Goal: Information Seeking & Learning: Compare options

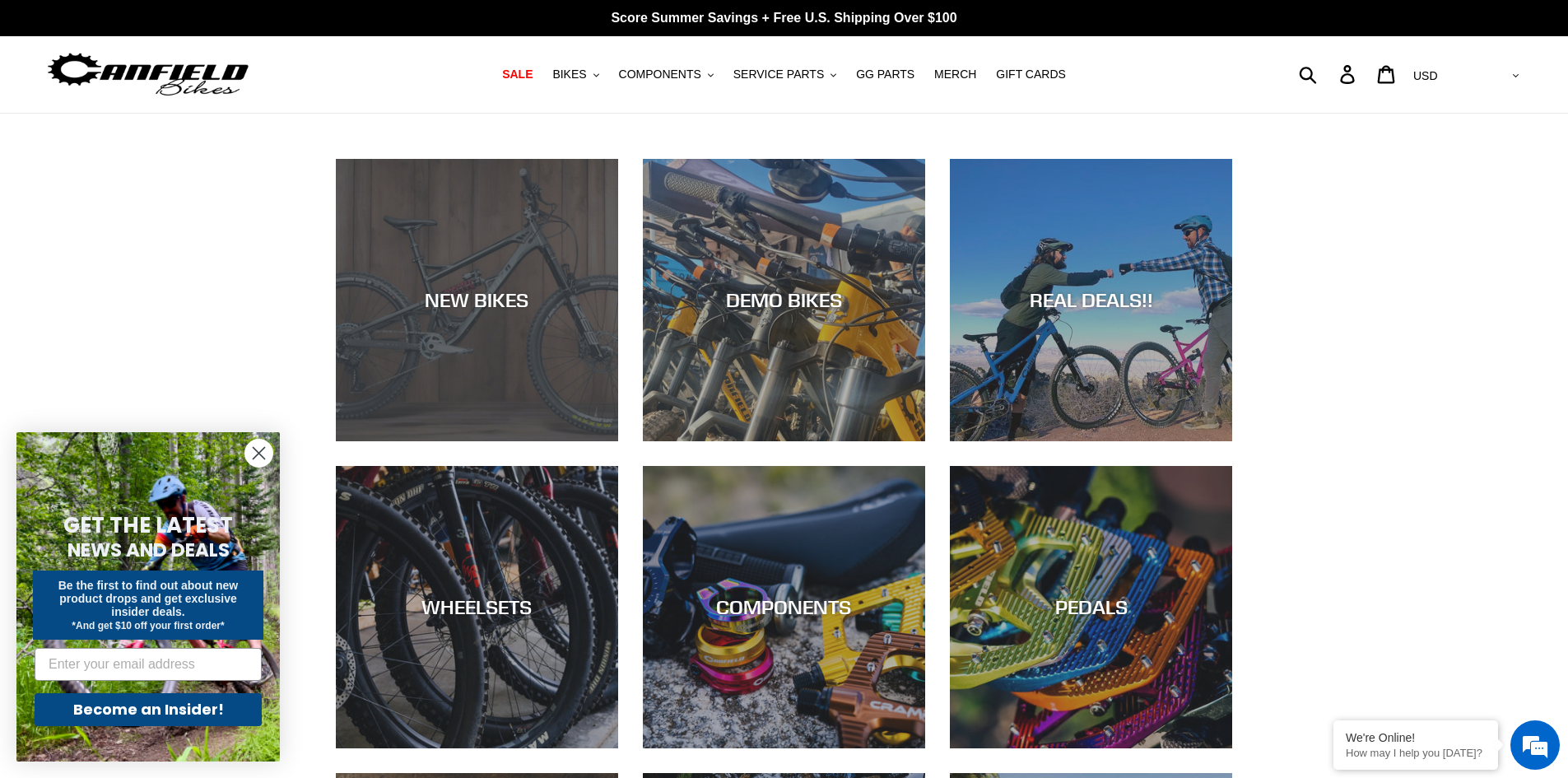
click at [467, 441] on div "NEW BIKES" at bounding box center [477, 441] width 282 height 0
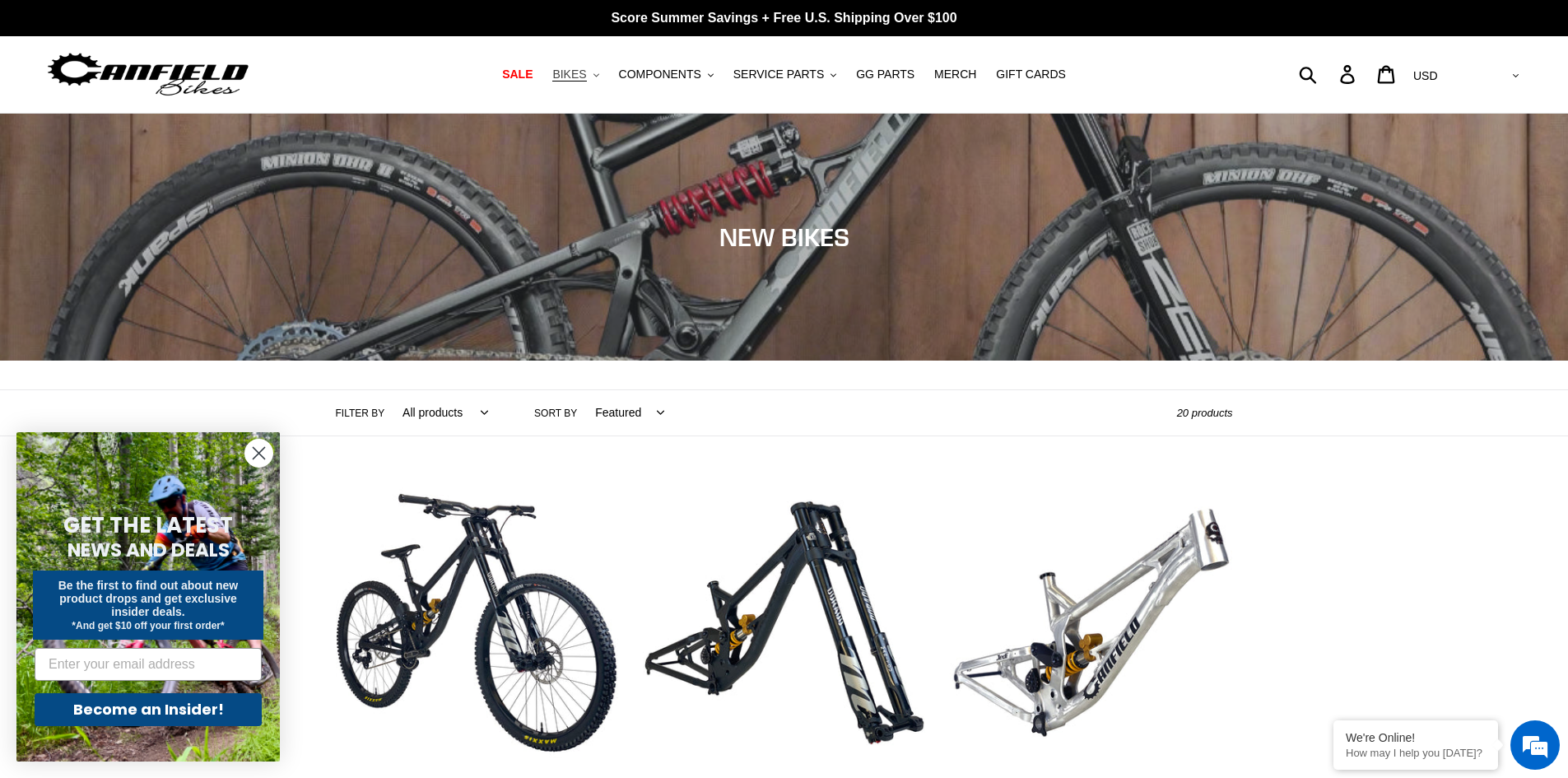
click at [600, 72] on icon ".cls-1{fill:#231f20}" at bounding box center [596, 75] width 6 height 6
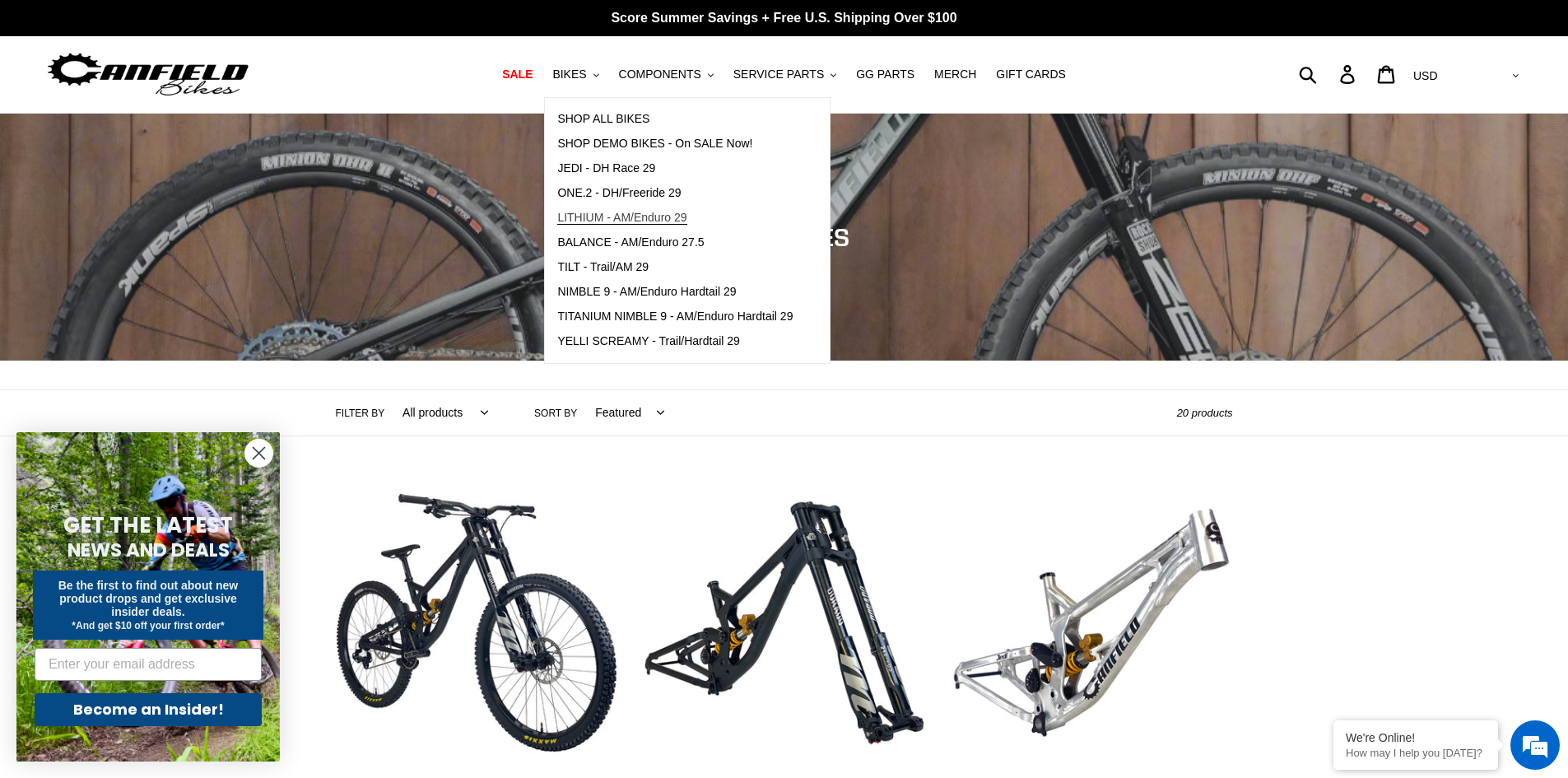
click at [603, 221] on span "LITHIUM - AM/Enduro 29" at bounding box center [622, 218] width 129 height 14
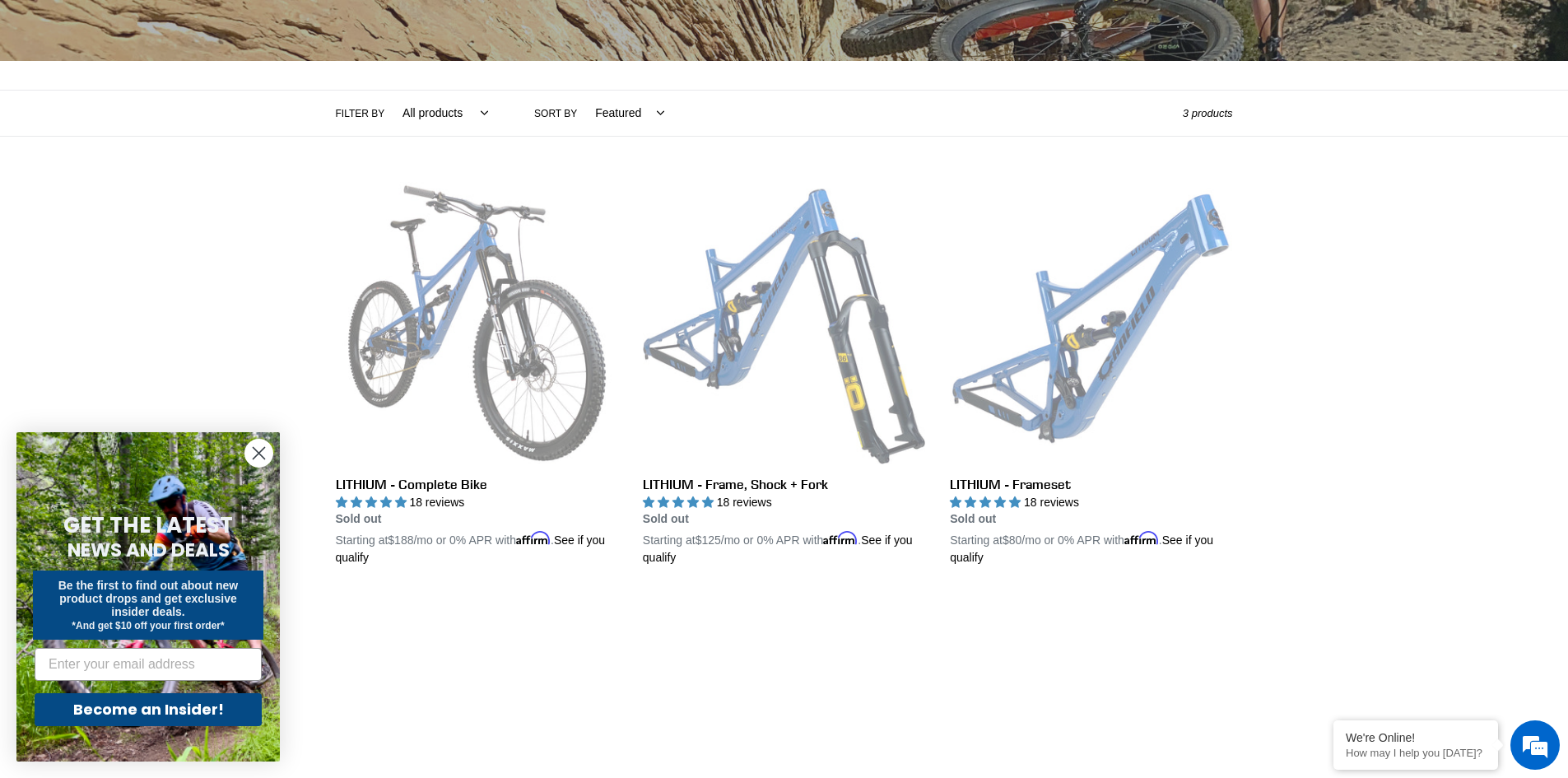
scroll to position [329, 0]
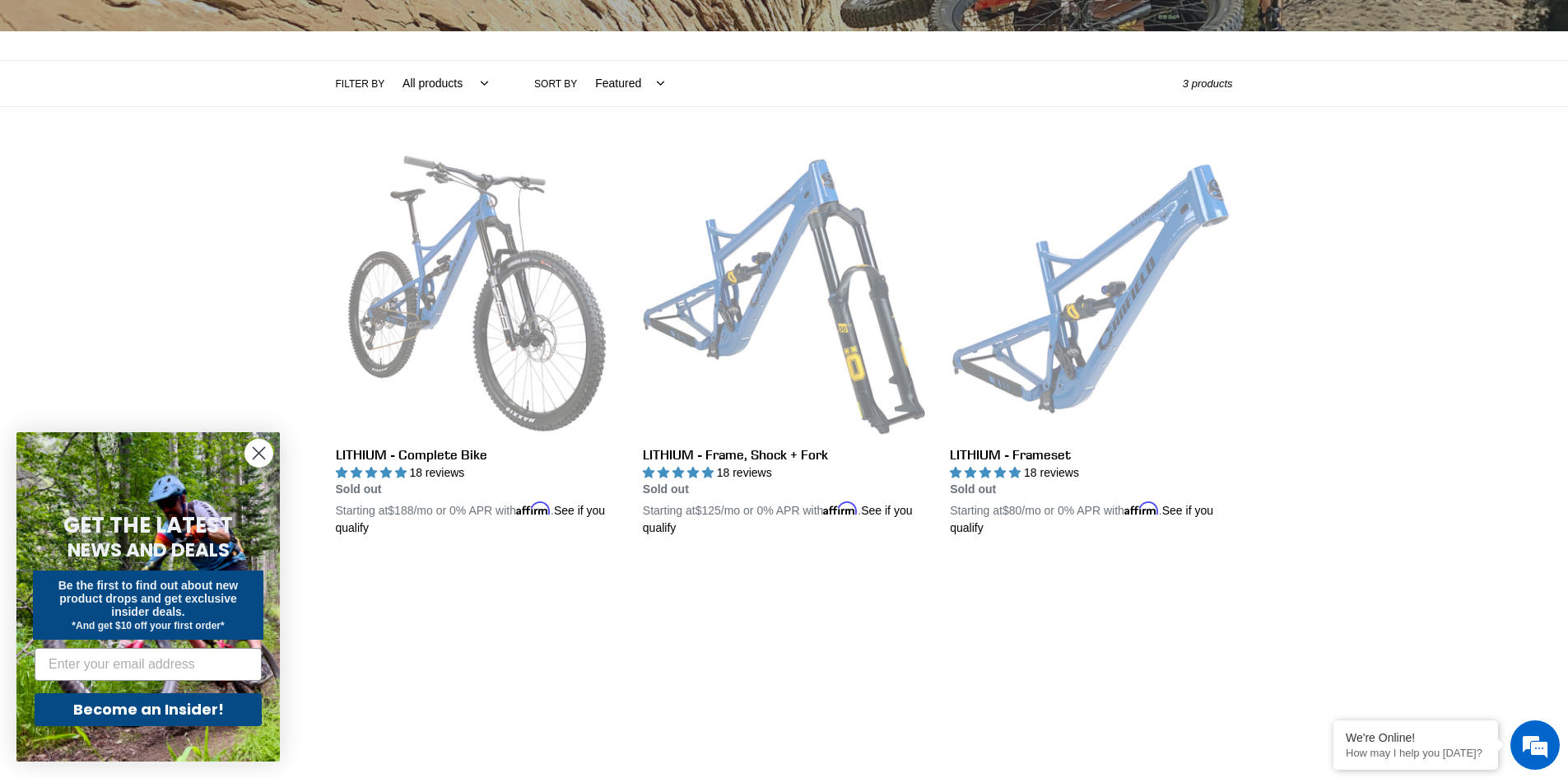
click at [257, 453] on circle "Close dialog" at bounding box center [259, 453] width 27 height 27
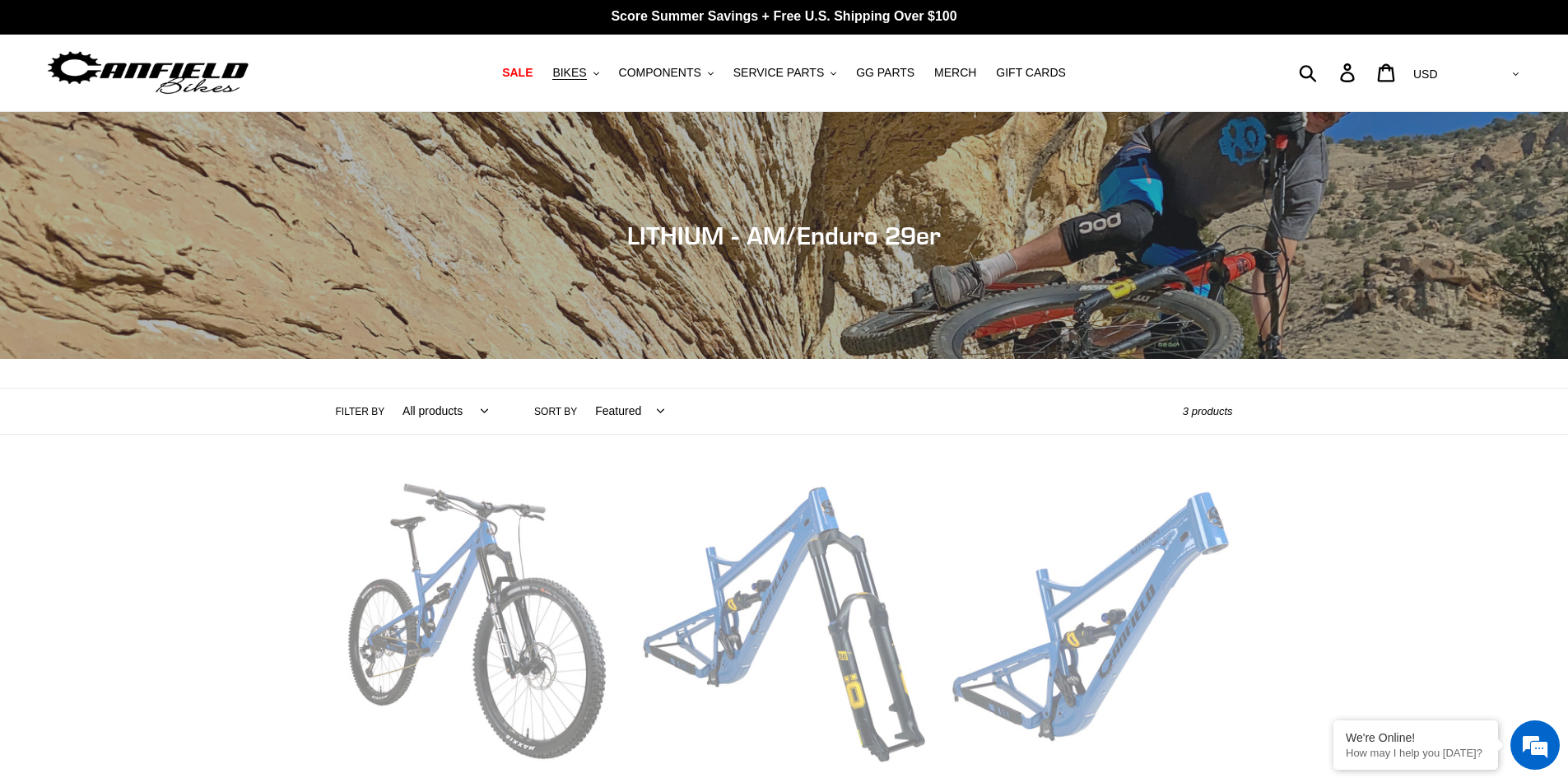
scroll to position [0, 0]
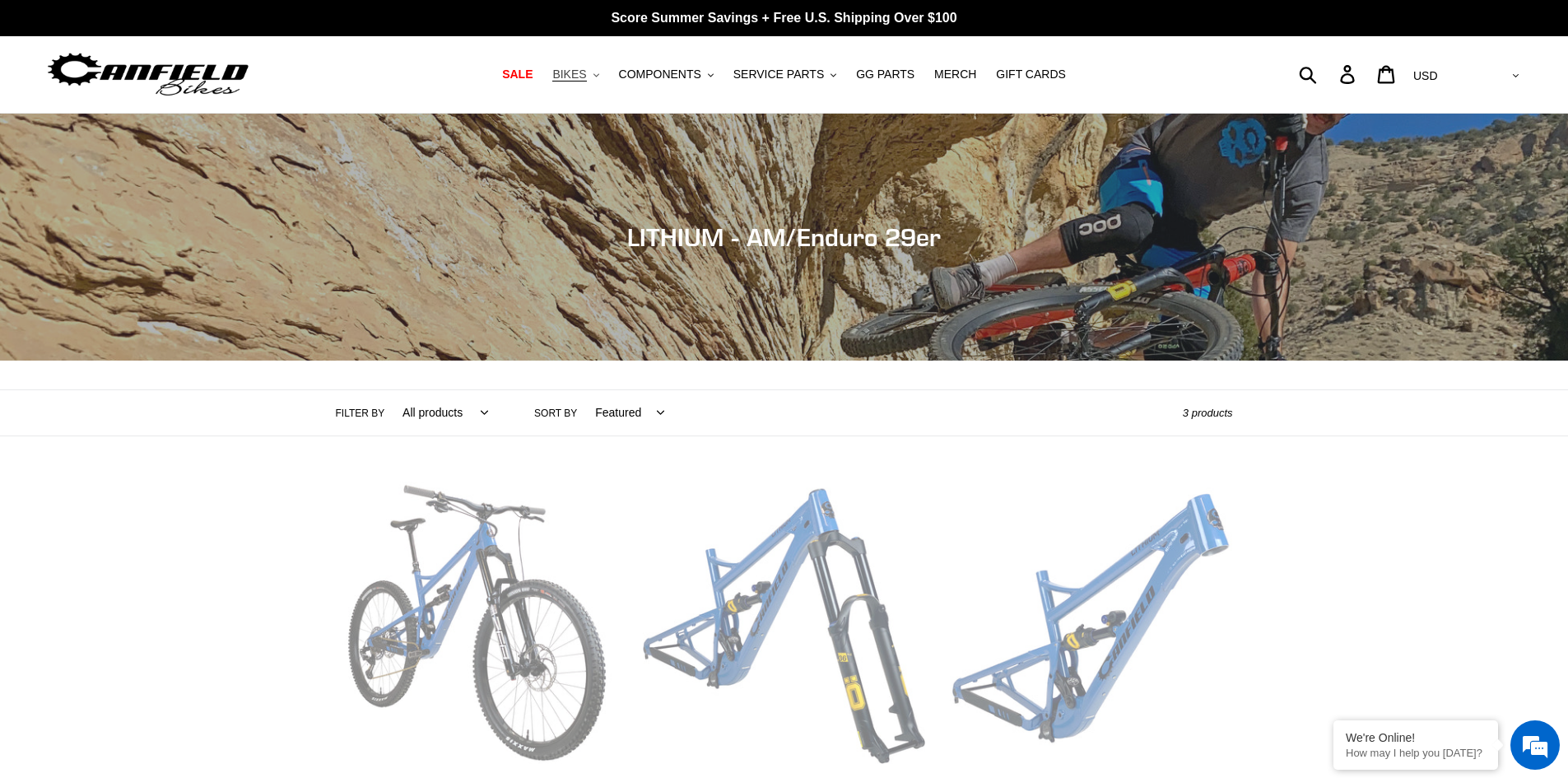
click at [586, 80] on span "BIKES" at bounding box center [569, 75] width 34 height 14
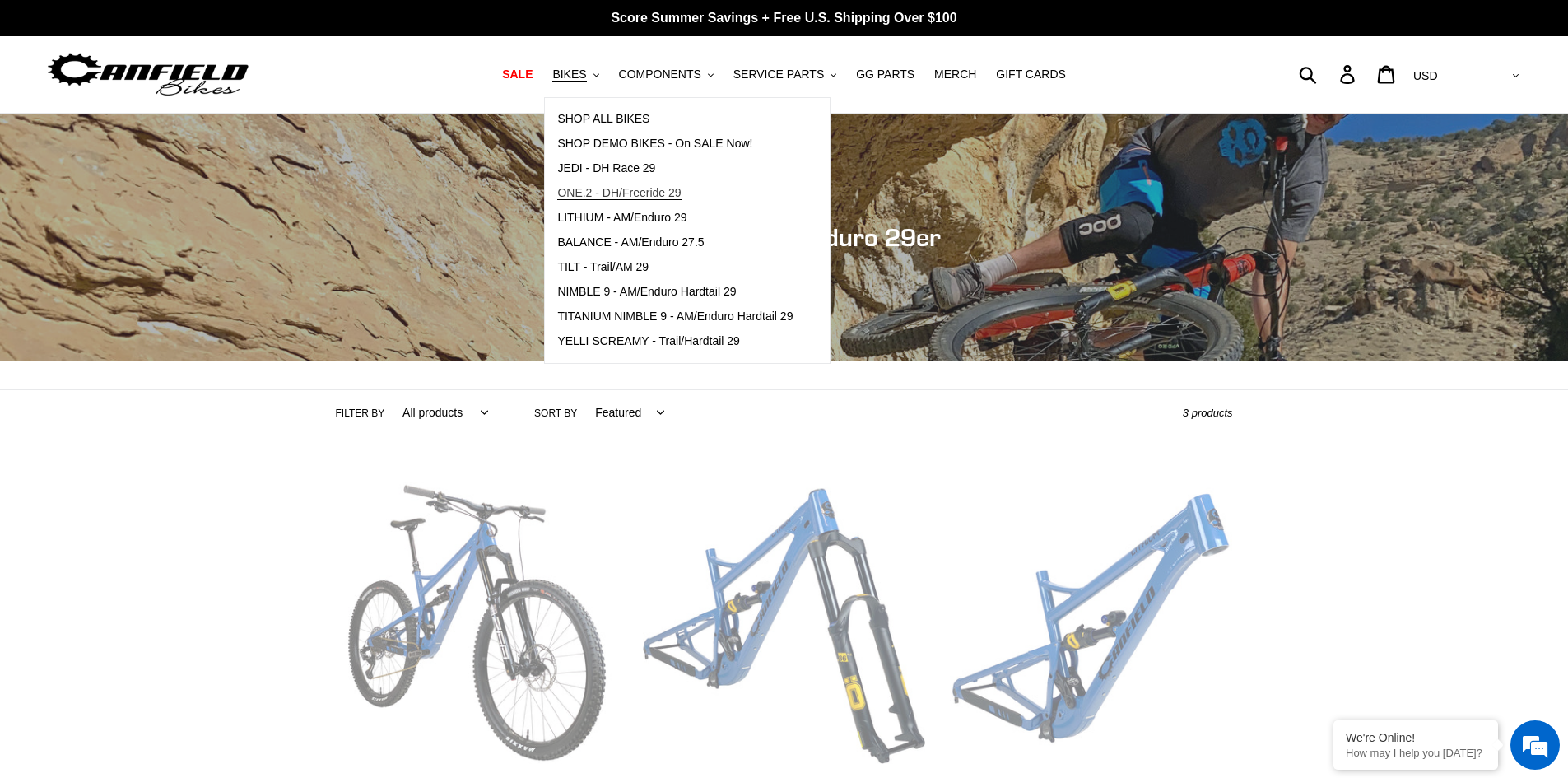
click at [622, 187] on span "ONE.2 - DH/Freeride 29" at bounding box center [618, 193] width 123 height 14
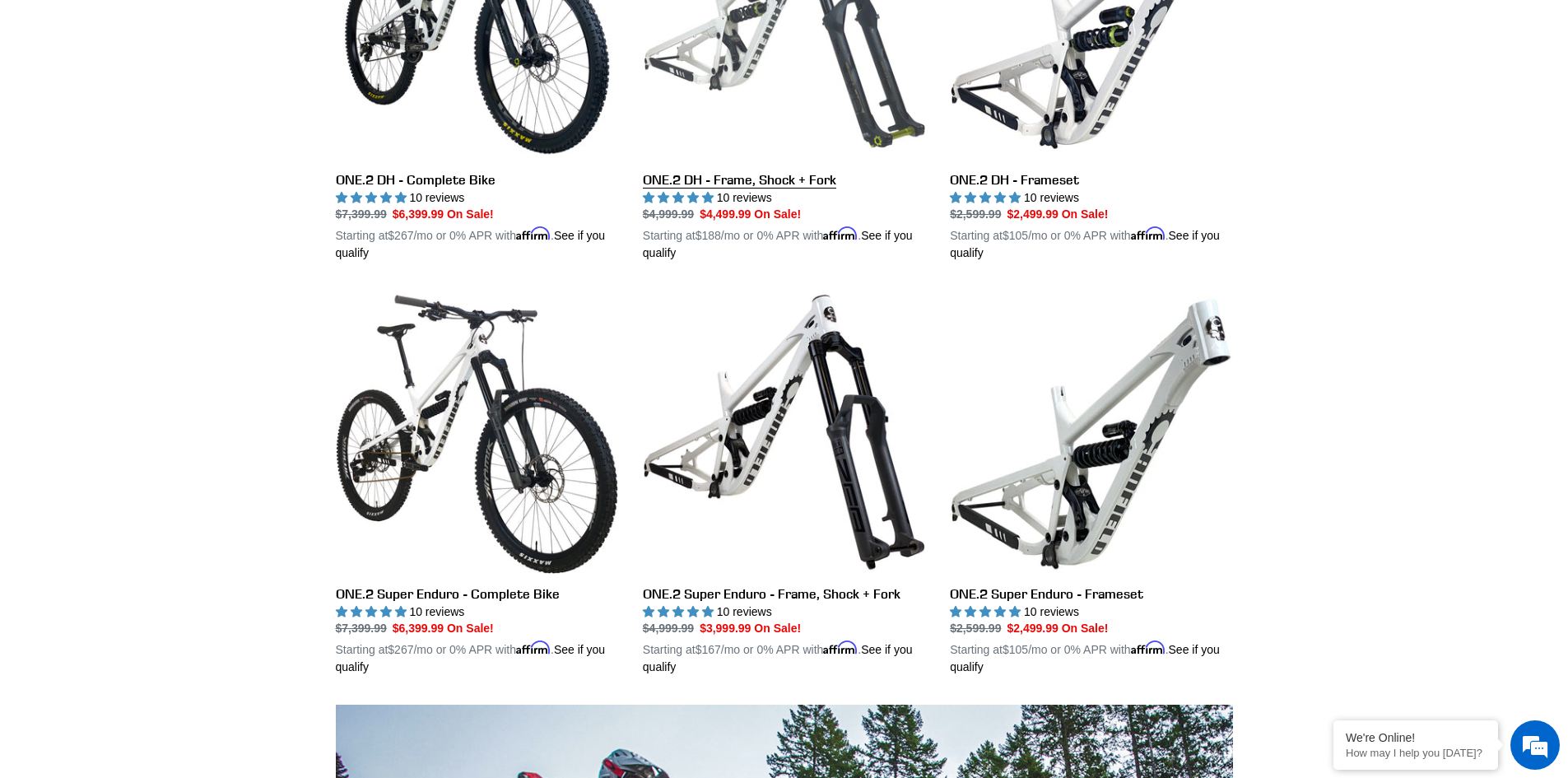
scroll to position [658, 0]
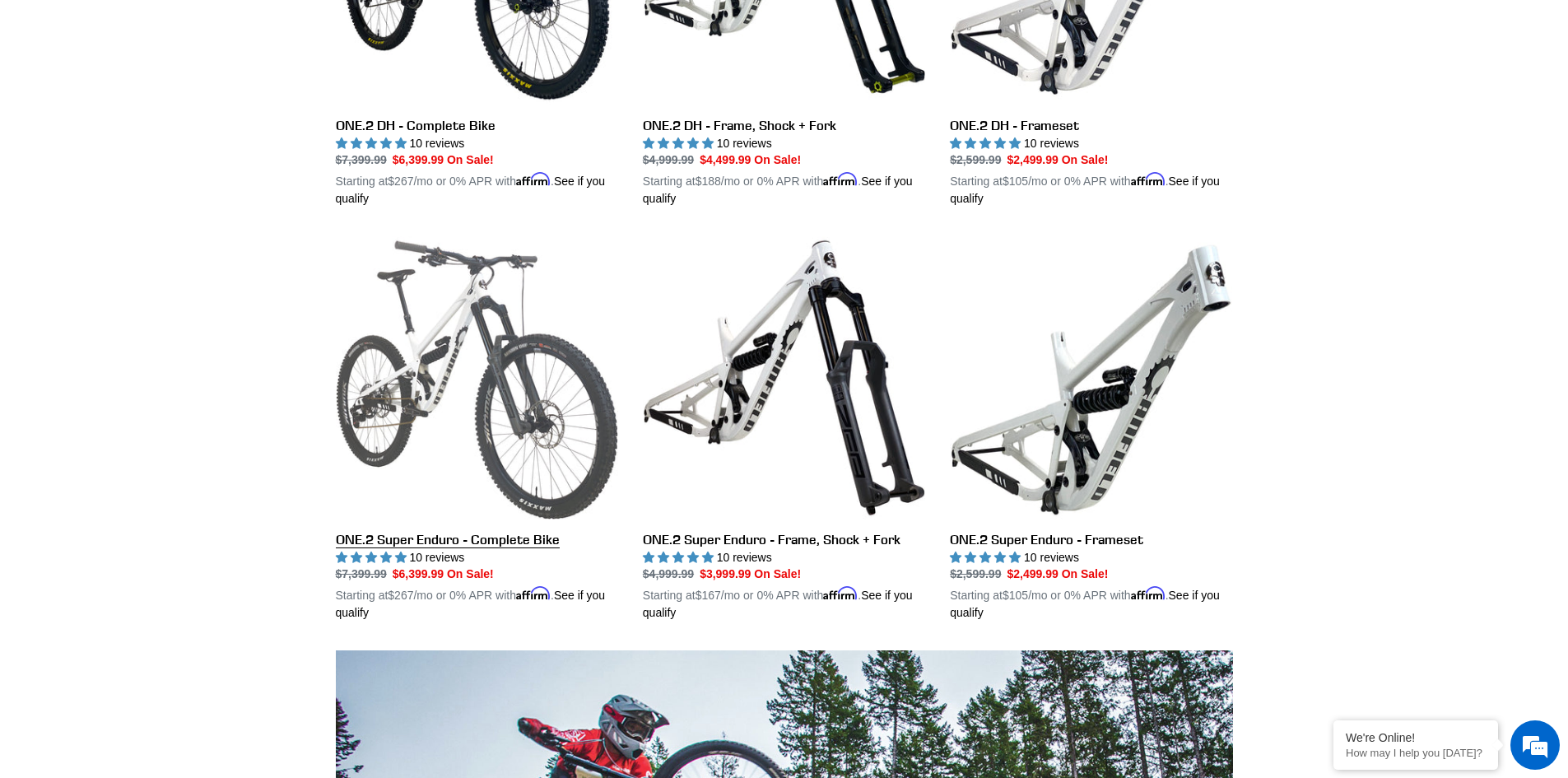
click at [606, 389] on link "ONE.2 Super Enduro - Complete Bike" at bounding box center [477, 429] width 282 height 385
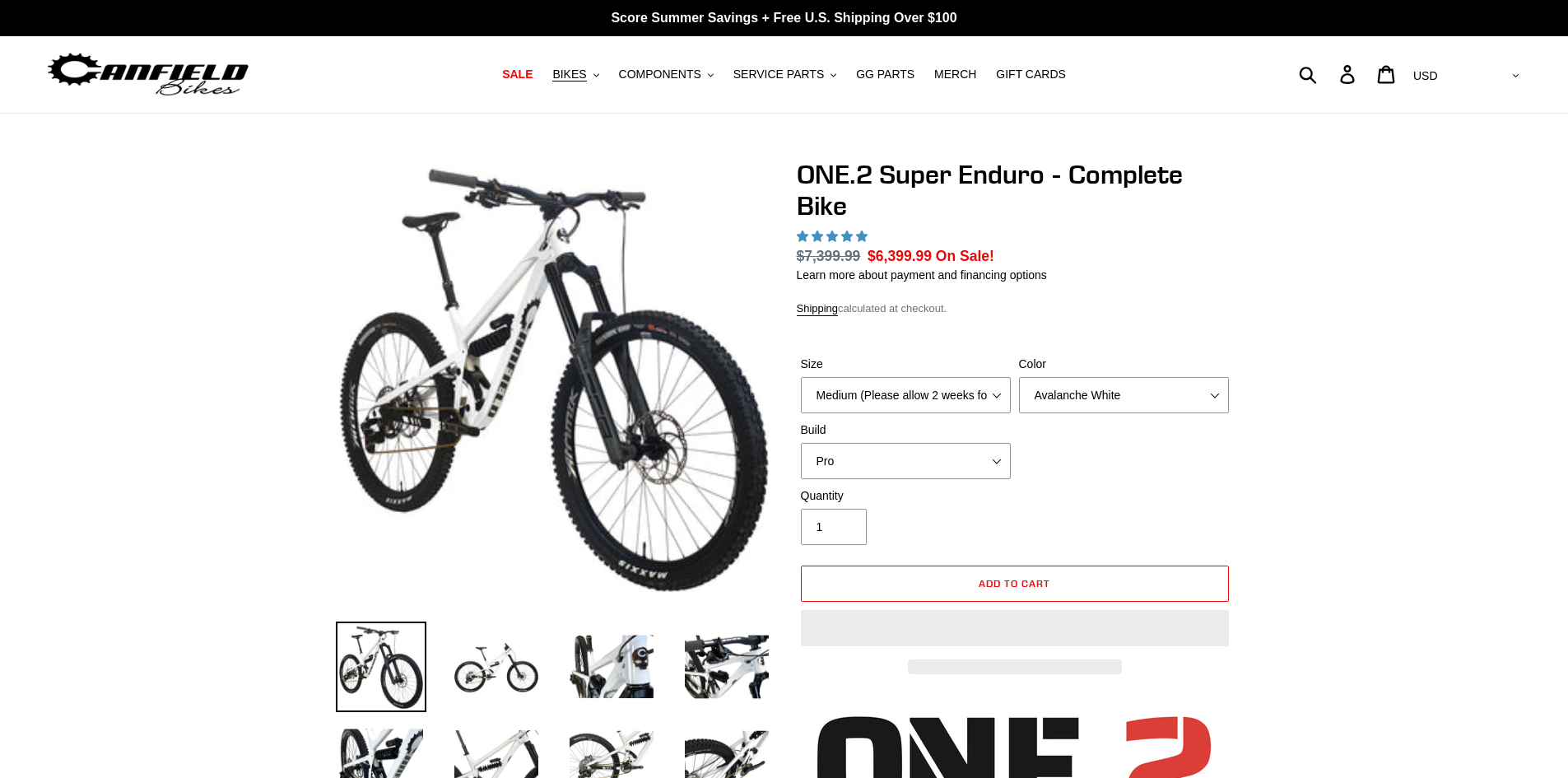
select select "highest-rating"
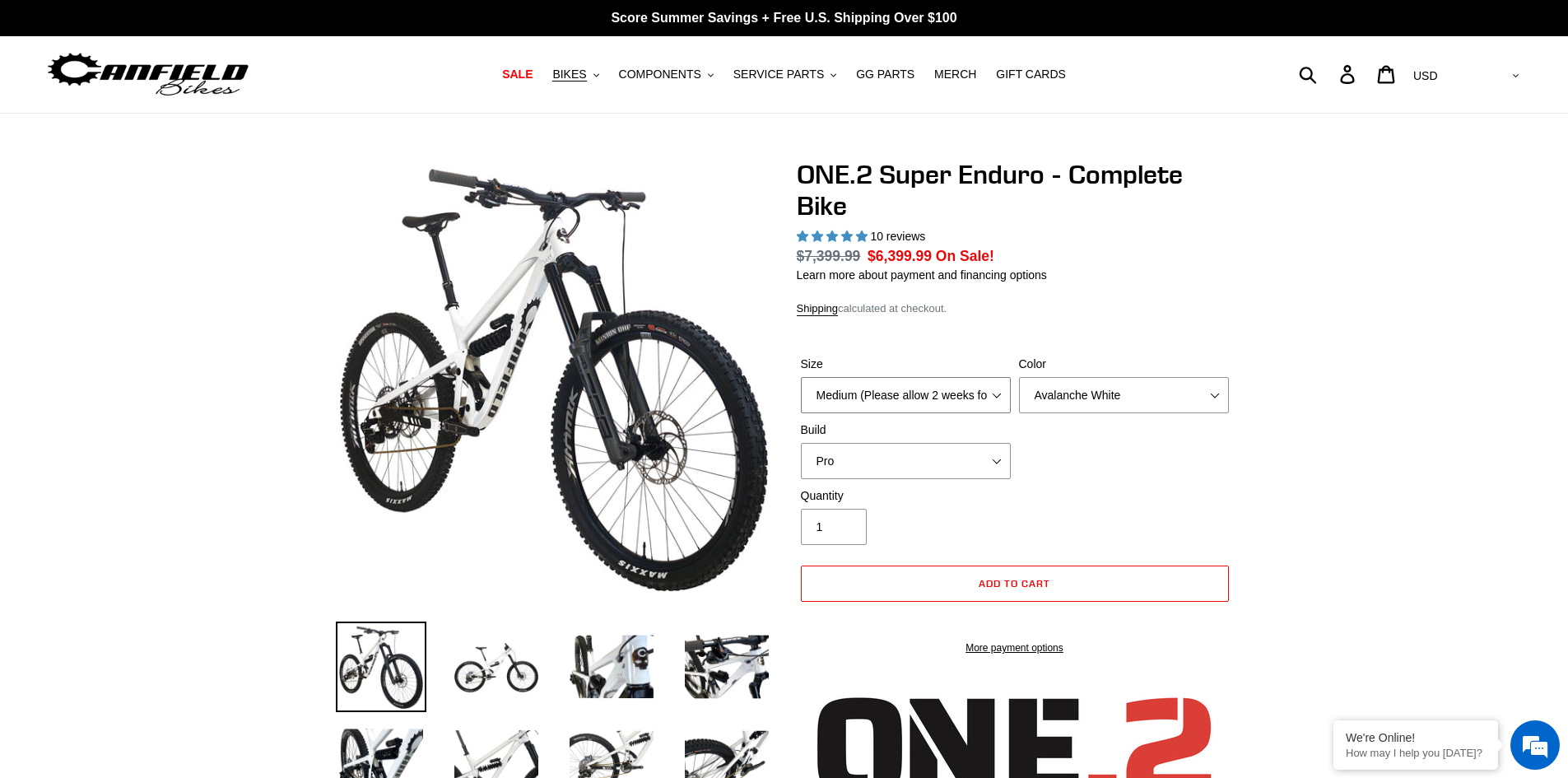
click at [918, 398] on select "Medium (Please allow 2 weeks for delivery) Large (Sold Out)" at bounding box center [905, 394] width 210 height 36
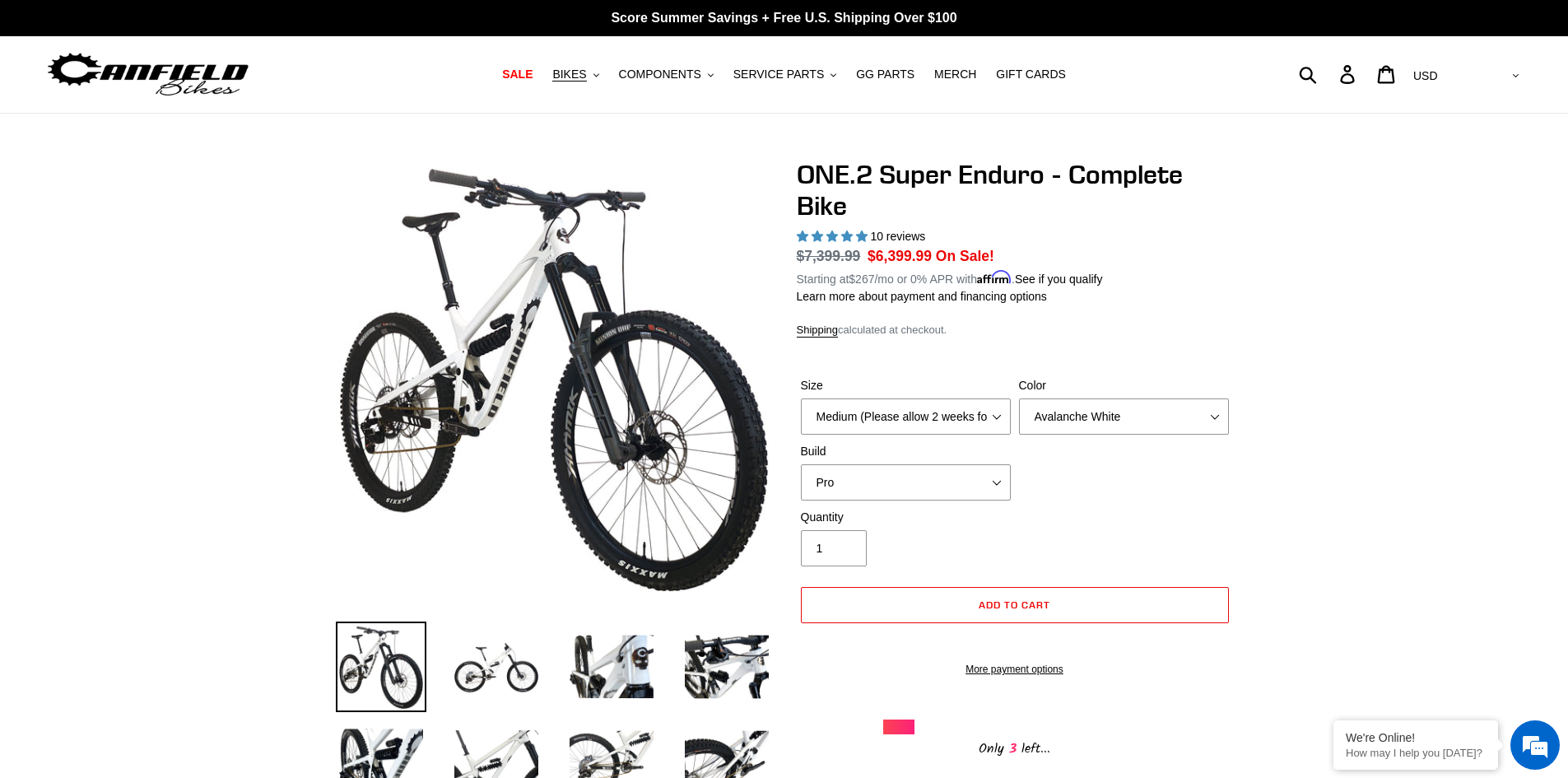
click at [963, 351] on form "Size Medium (Please allow 2 weeks for delivery) Large (Sold Out) Color Avalanch…" at bounding box center [1014, 522] width 436 height 343
click at [1119, 422] on select "Avalanche White Bentonite Grey" at bounding box center [1124, 416] width 210 height 36
select select "Bentonite Grey"
click at [1019, 399] on select "Avalanche White Bentonite Grey" at bounding box center [1124, 416] width 210 height 36
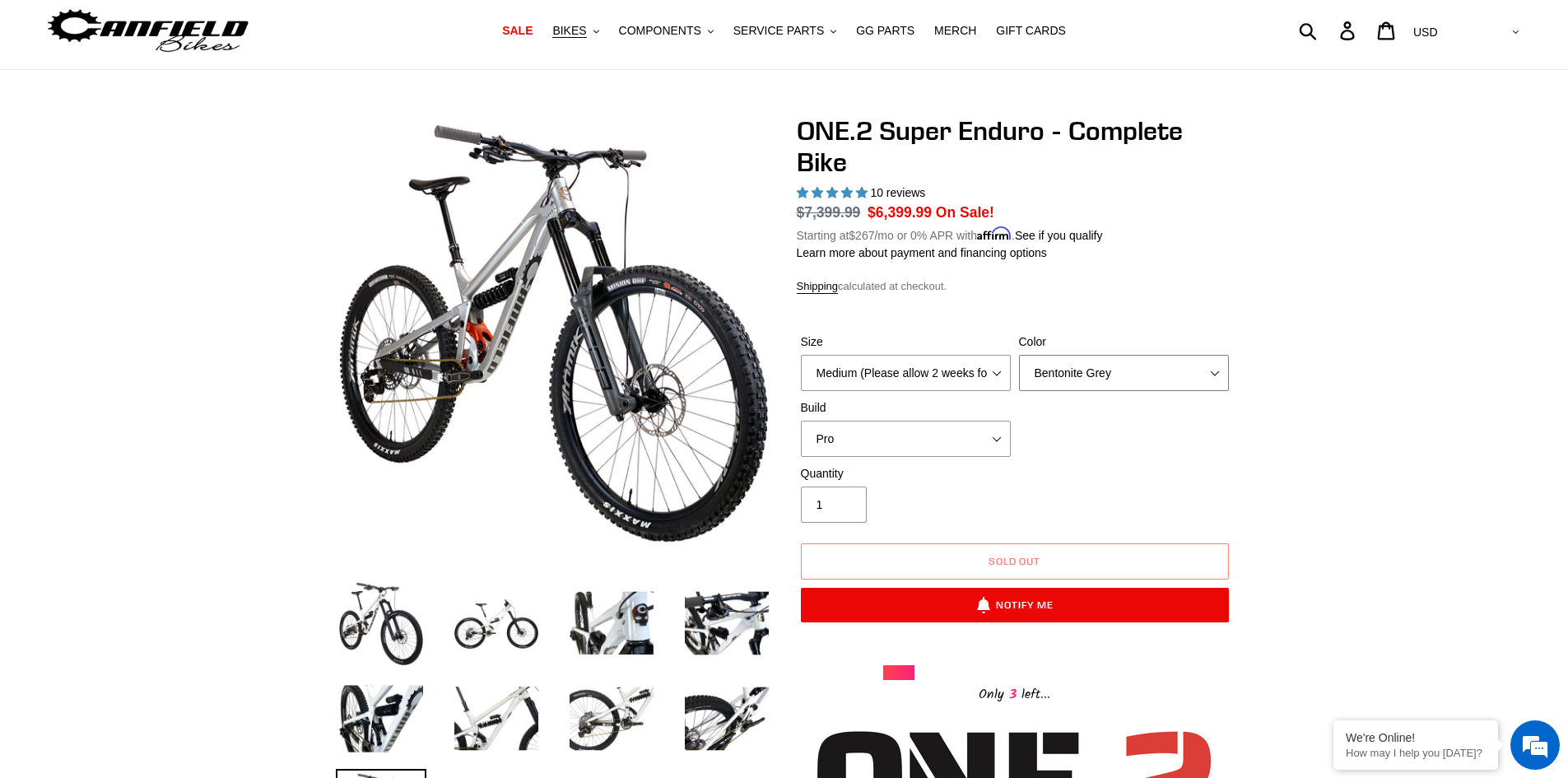
scroll to position [82, 0]
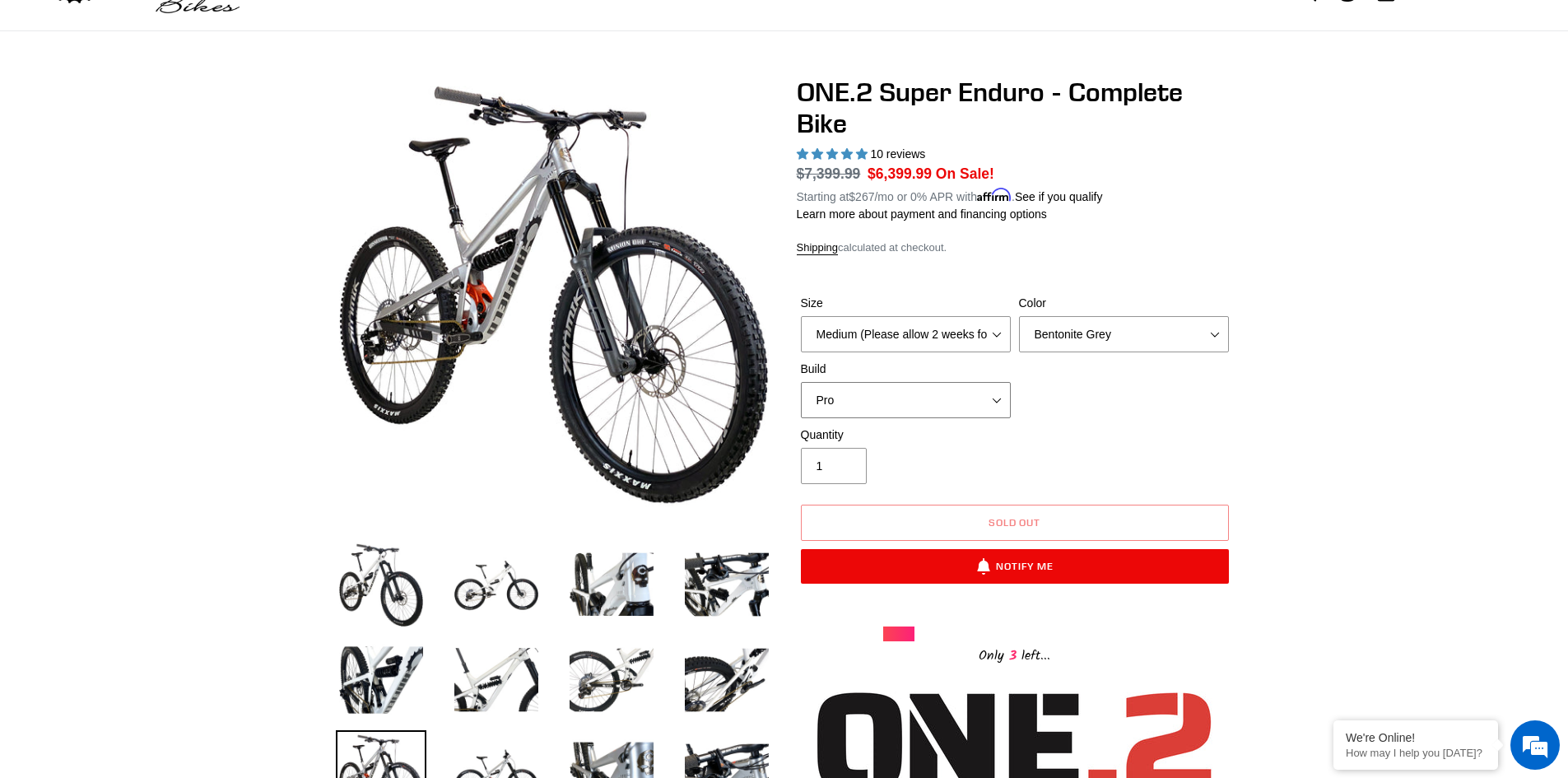
click at [995, 400] on select "Pro" at bounding box center [905, 399] width 210 height 36
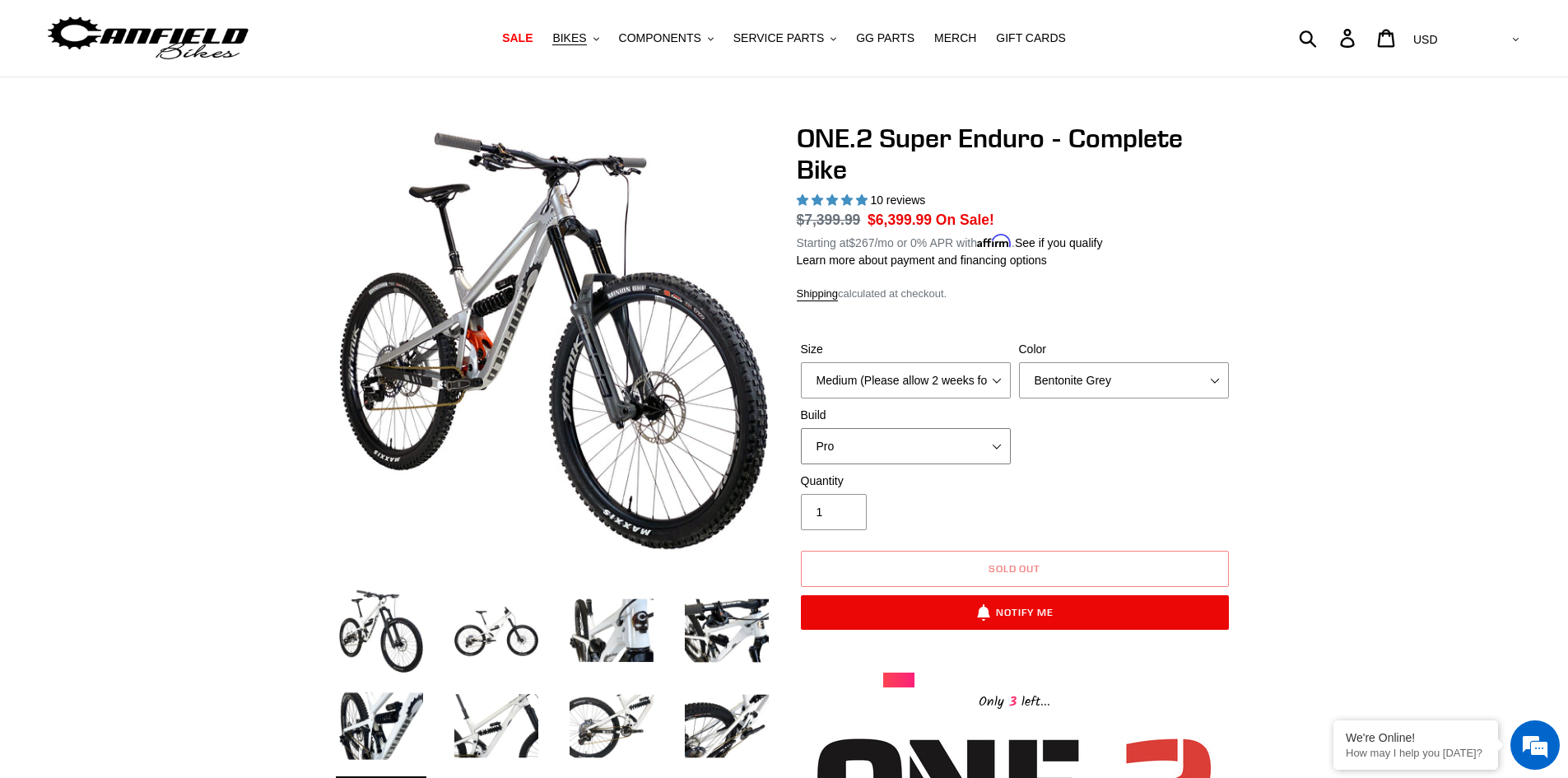
scroll to position [0, 0]
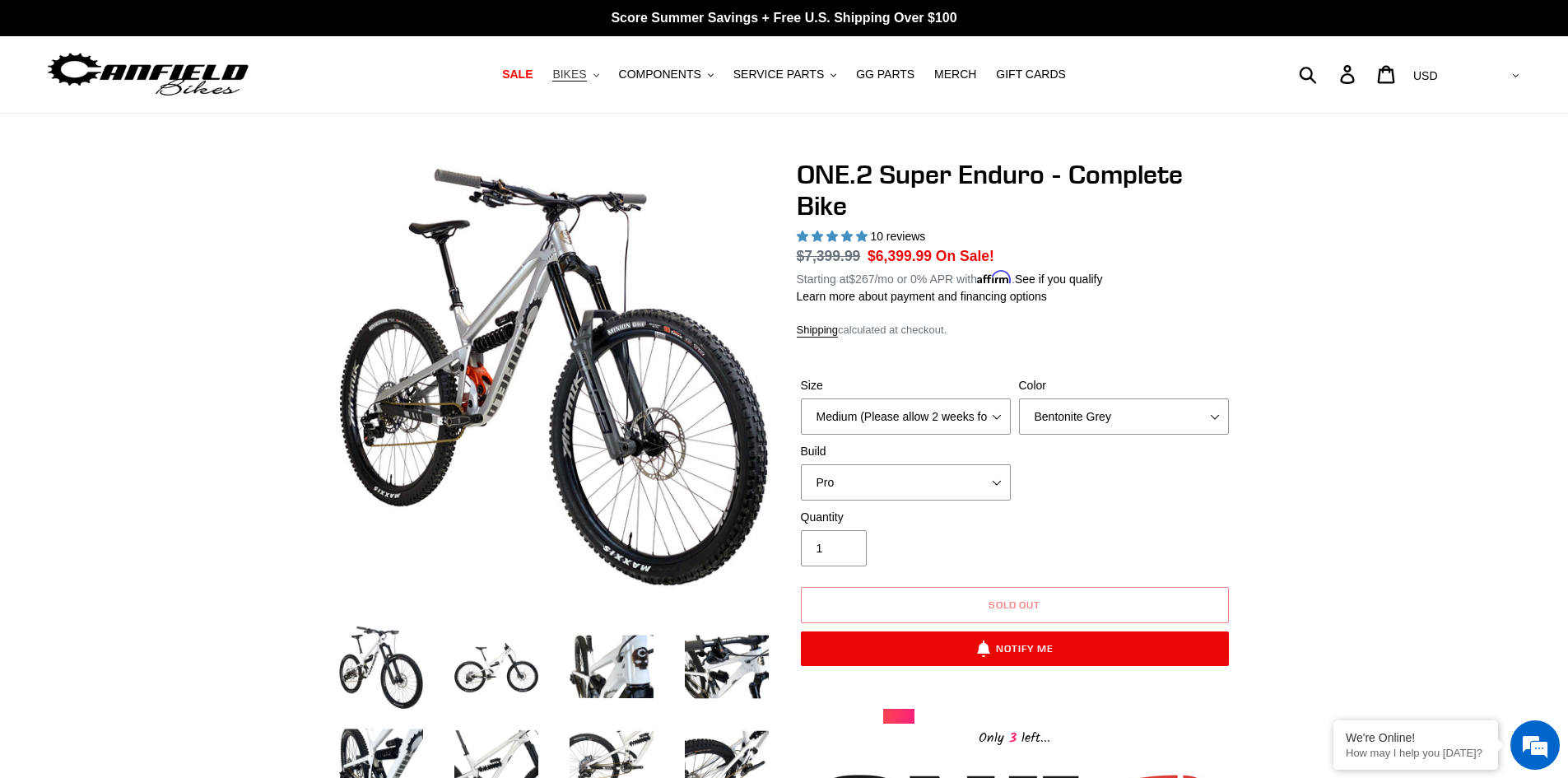
click at [586, 68] on span "BIKES" at bounding box center [569, 75] width 34 height 14
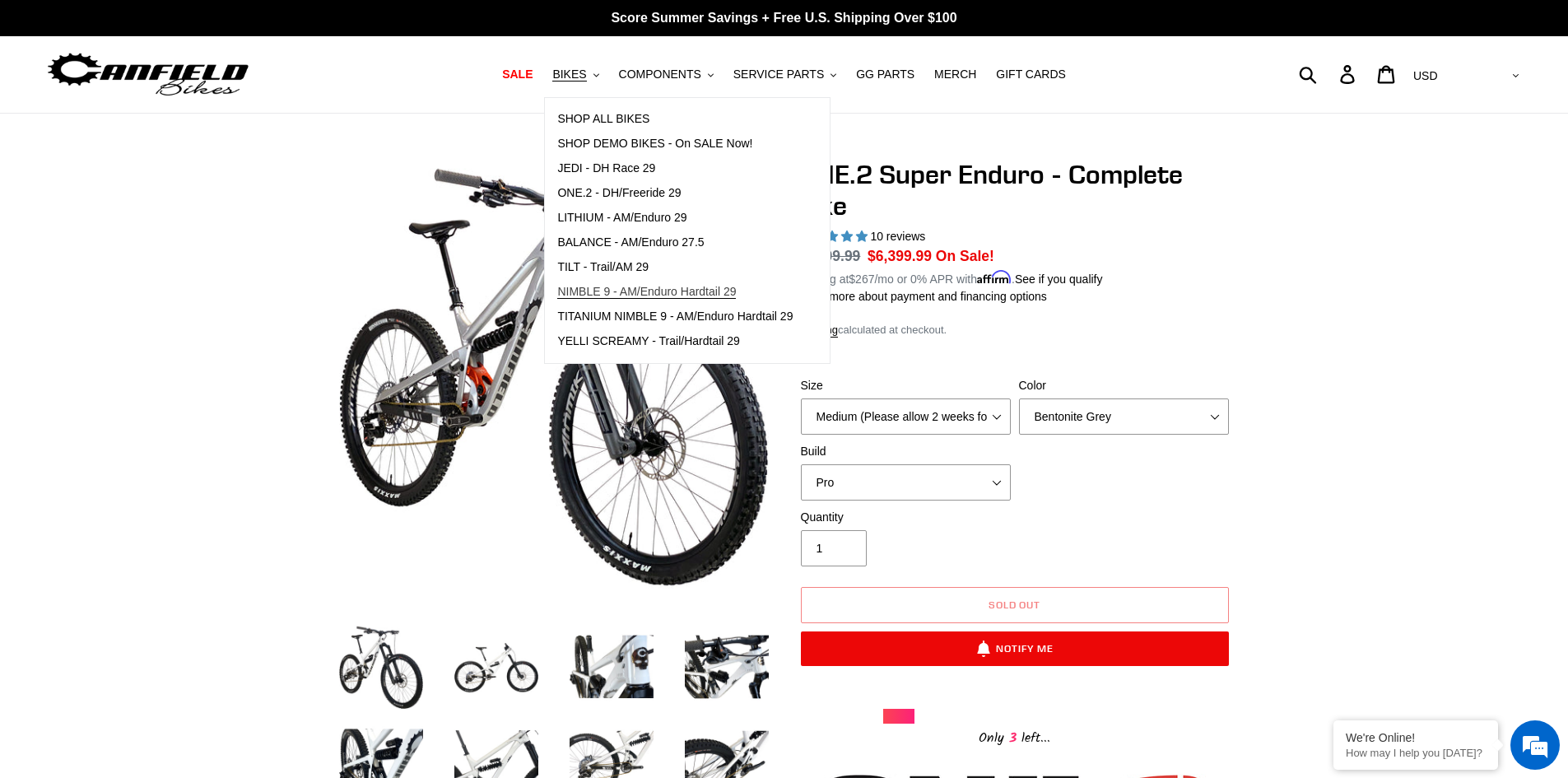
click at [652, 290] on span "NIMBLE 9 - AM/Enduro Hardtail 29" at bounding box center [646, 291] width 178 height 14
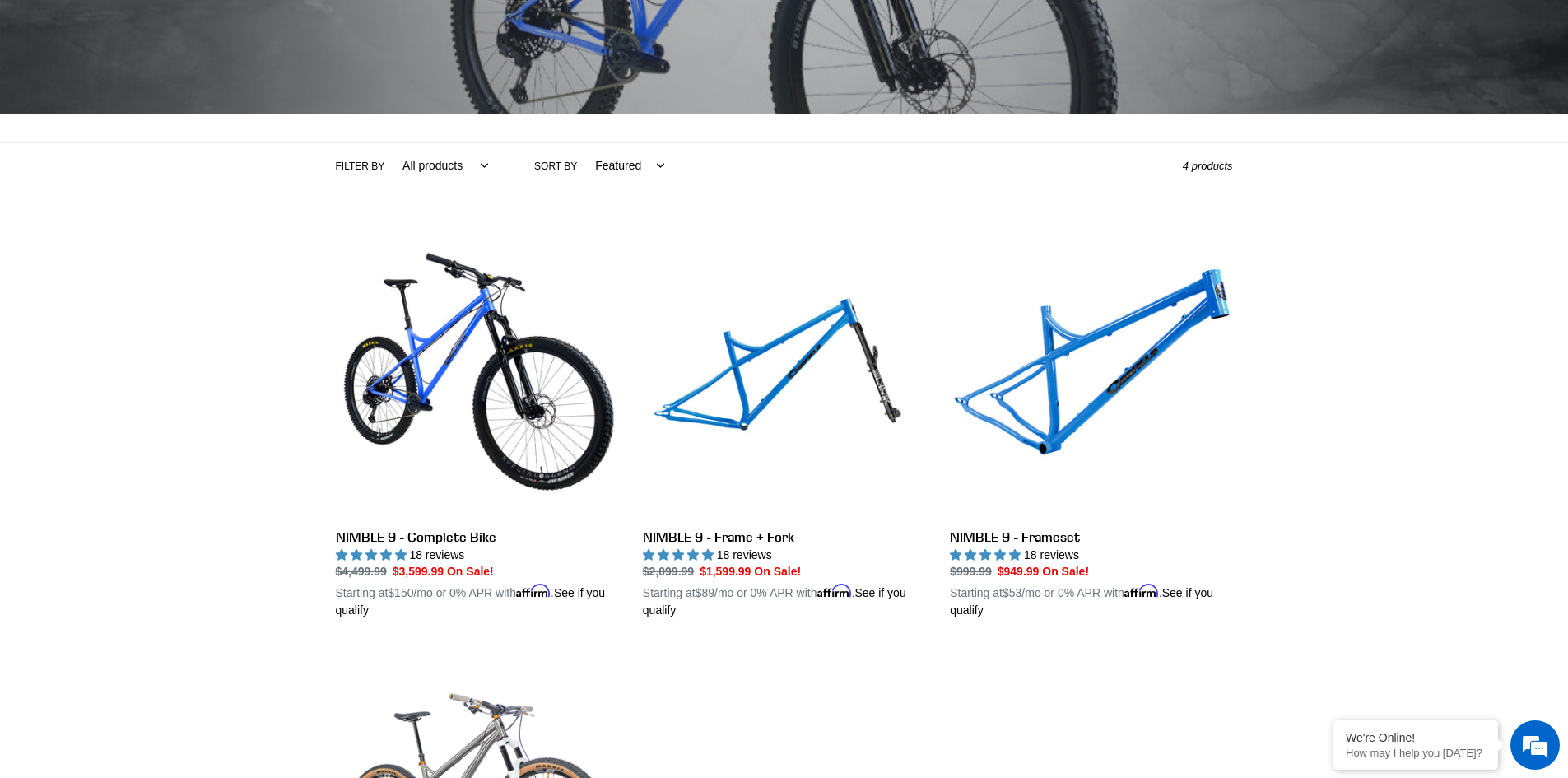
scroll to position [329, 0]
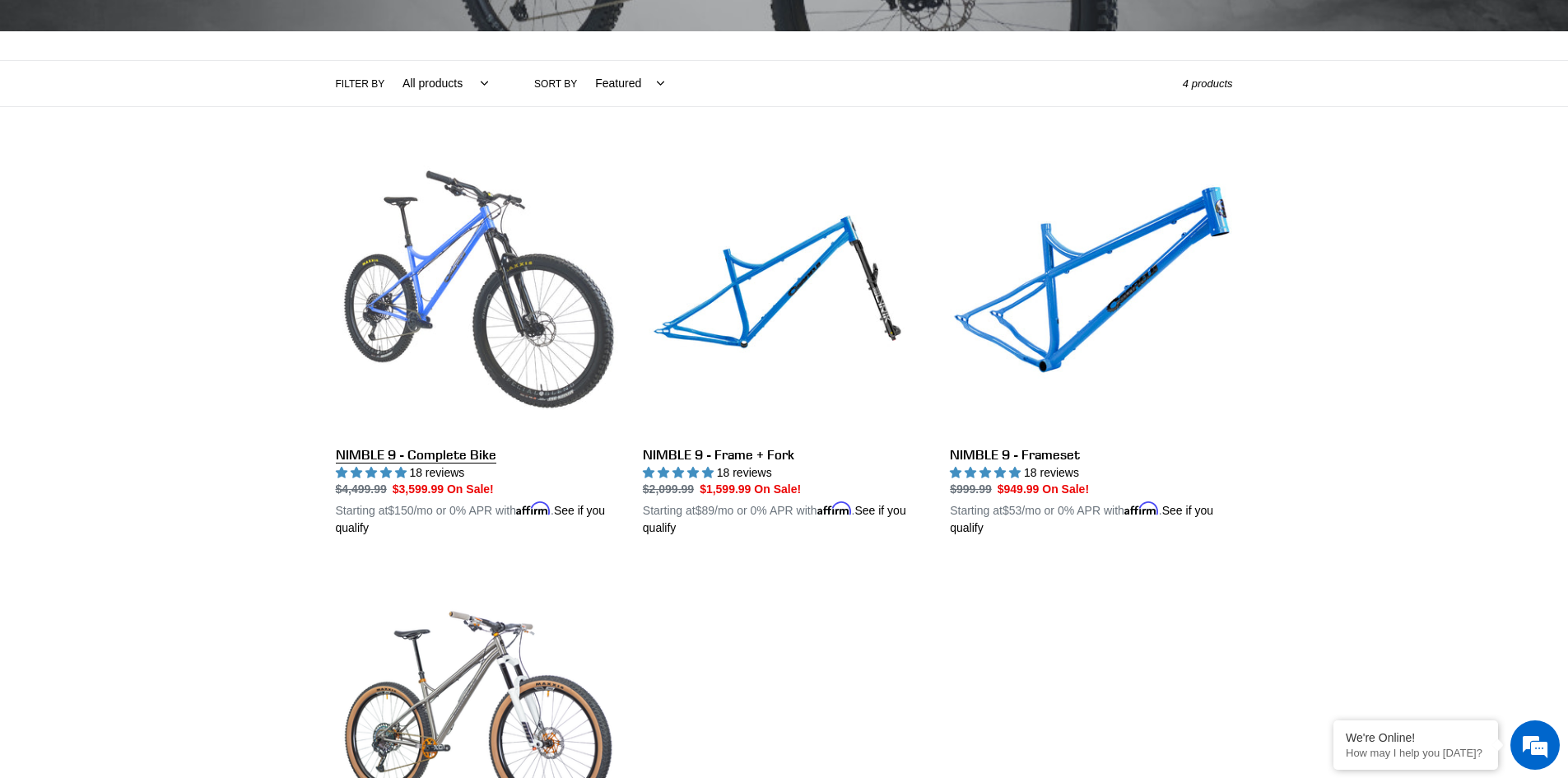
click at [513, 291] on link "NIMBLE 9 - Complete Bike" at bounding box center [477, 345] width 282 height 385
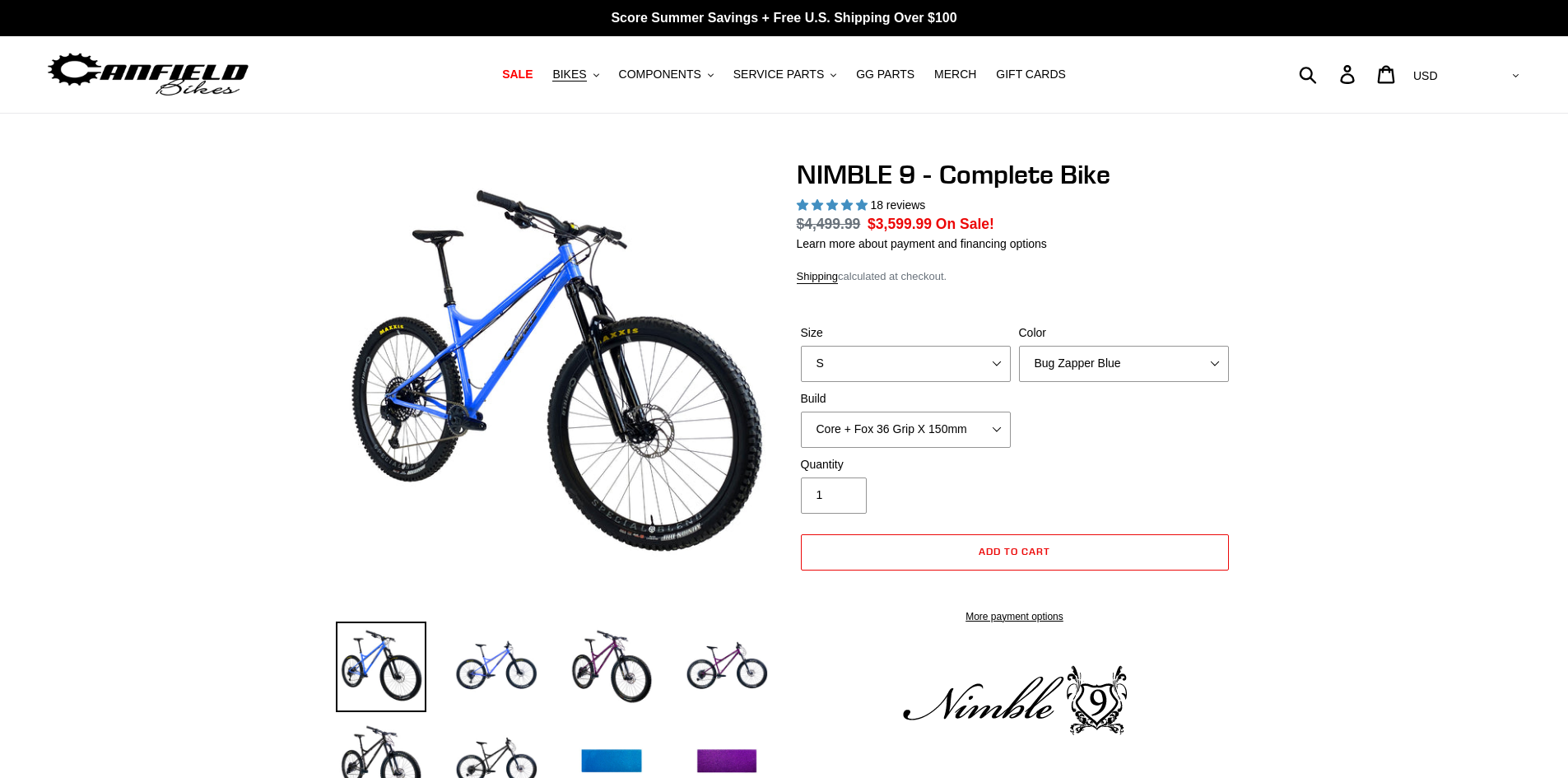
select select "highest-rating"
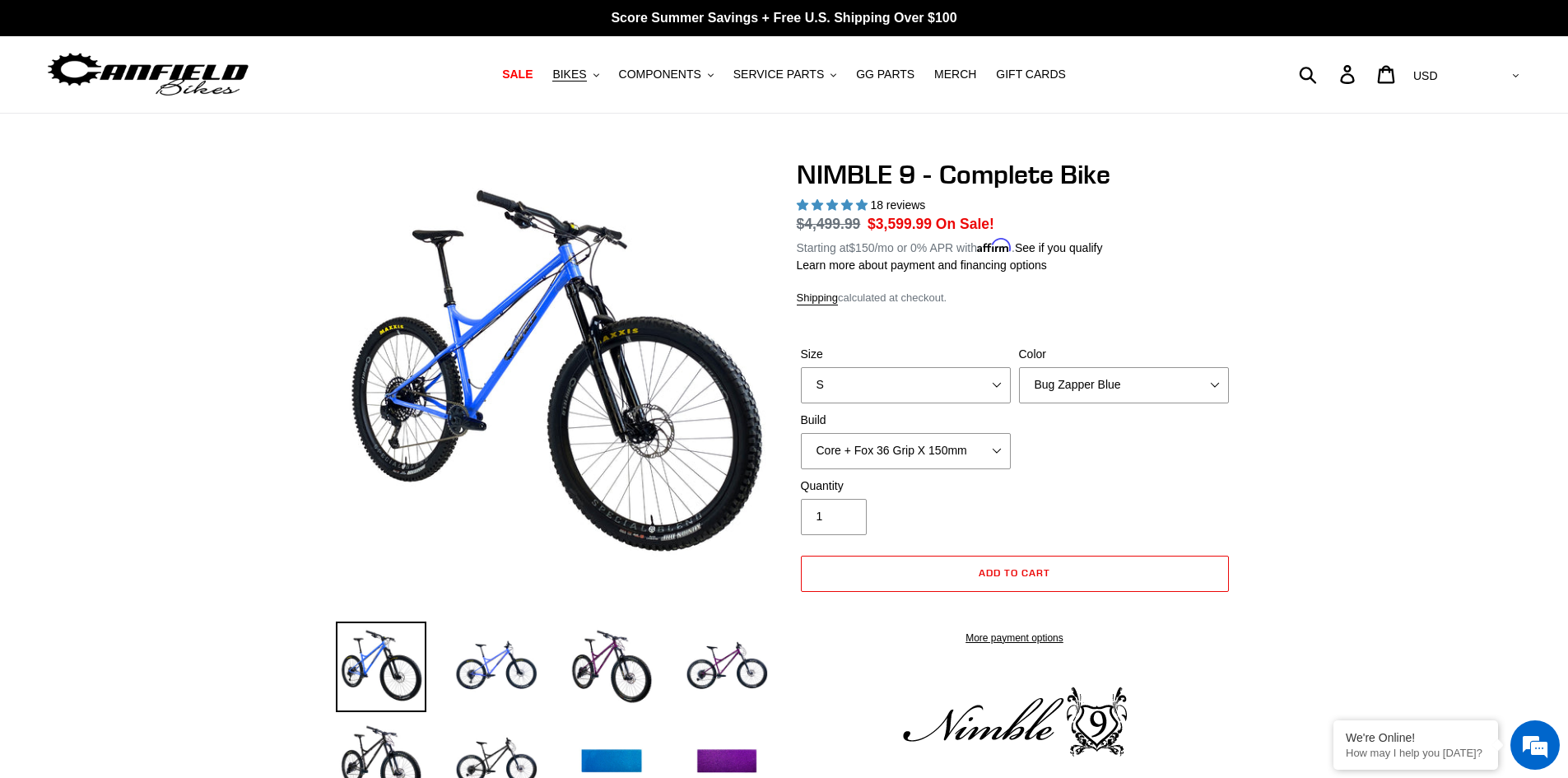
click at [919, 361] on div "Size S M L XL" at bounding box center [905, 374] width 218 height 58
click at [926, 440] on select "Core + Fox 36 Grip X 150mm Pro + Fox 36 Grip X 150mm Core + RockShox Lyrik Ulti…" at bounding box center [905, 451] width 210 height 36
click at [801, 433] on select "Core + Fox 36 Grip X 150mm Pro + Fox 36 Grip X 150mm Core + RockShox Lyrik Ulti…" at bounding box center [905, 451] width 210 height 36
click at [933, 456] on select "Core + Fox 36 Grip X 150mm Pro + Fox 36 Grip X 150mm Core + RockShox Lyrik Ulti…" at bounding box center [905, 451] width 210 height 36
click at [801, 433] on select "Core + Fox 36 Grip X 150mm Pro + Fox 36 Grip X 150mm Core + RockShox Lyrik Ulti…" at bounding box center [905, 451] width 210 height 36
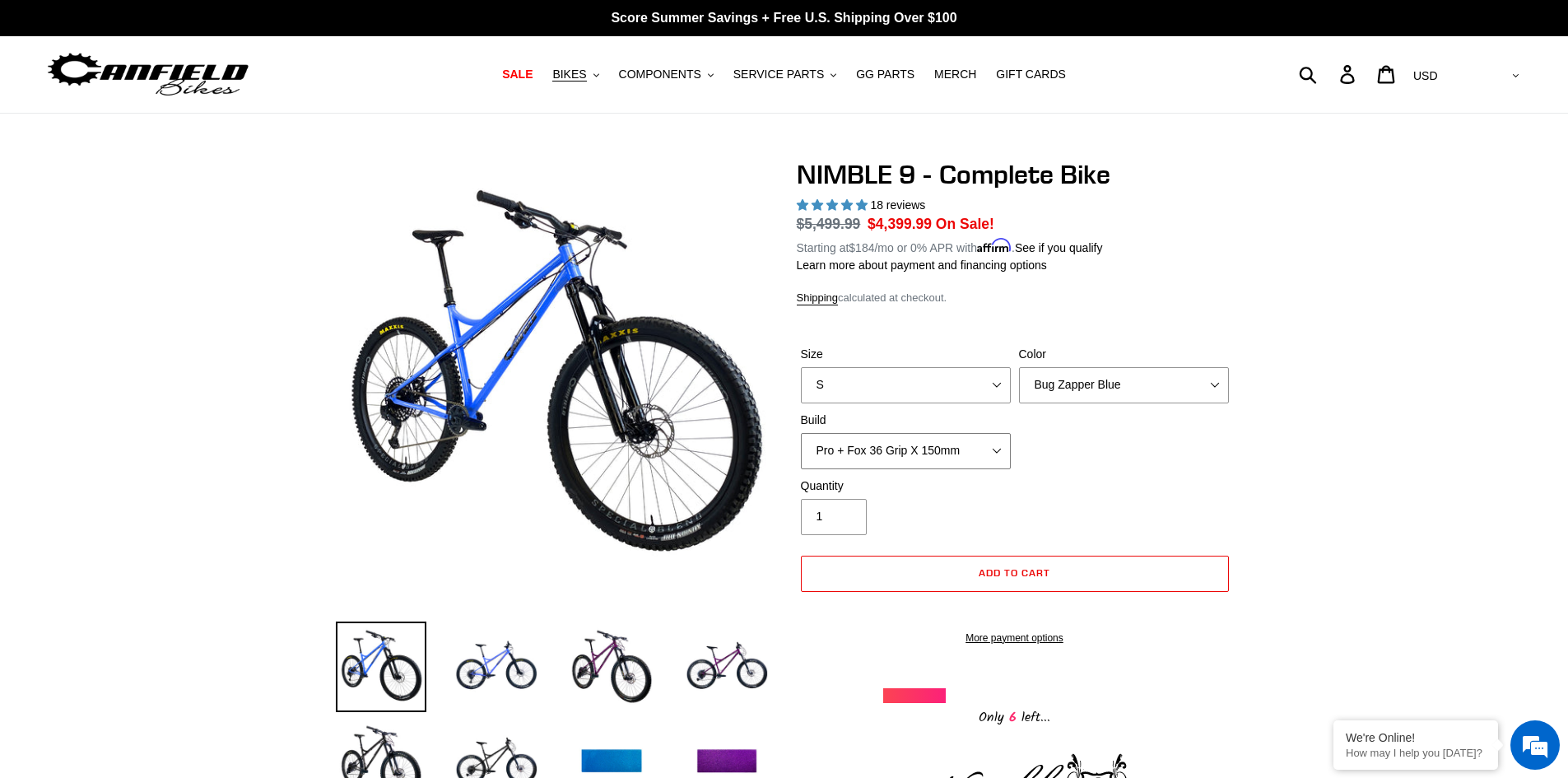
click at [936, 445] on select "Core + Fox 36 Grip X 150mm Pro + Fox 36 Grip X 150mm Core + RockShox Lyrik Ulti…" at bounding box center [905, 451] width 210 height 36
select select "Core + RockShox Lyrik Ultimate 150mm"
click at [801, 433] on select "Core + Fox 36 Grip X 150mm Pro + Fox 36 Grip X 150mm Core + RockShox Lyrik Ulti…" at bounding box center [905, 451] width 210 height 36
click at [1065, 374] on select "Bug Zapper Blue Purple Haze - Sold Out Galaxy Black" at bounding box center [1124, 384] width 210 height 36
click at [1128, 305] on div "NIMBLE 9 - Complete Bike 18 reviews Regular price $4,499.99 Sale price $3,599.9…" at bounding box center [1014, 444] width 436 height 569
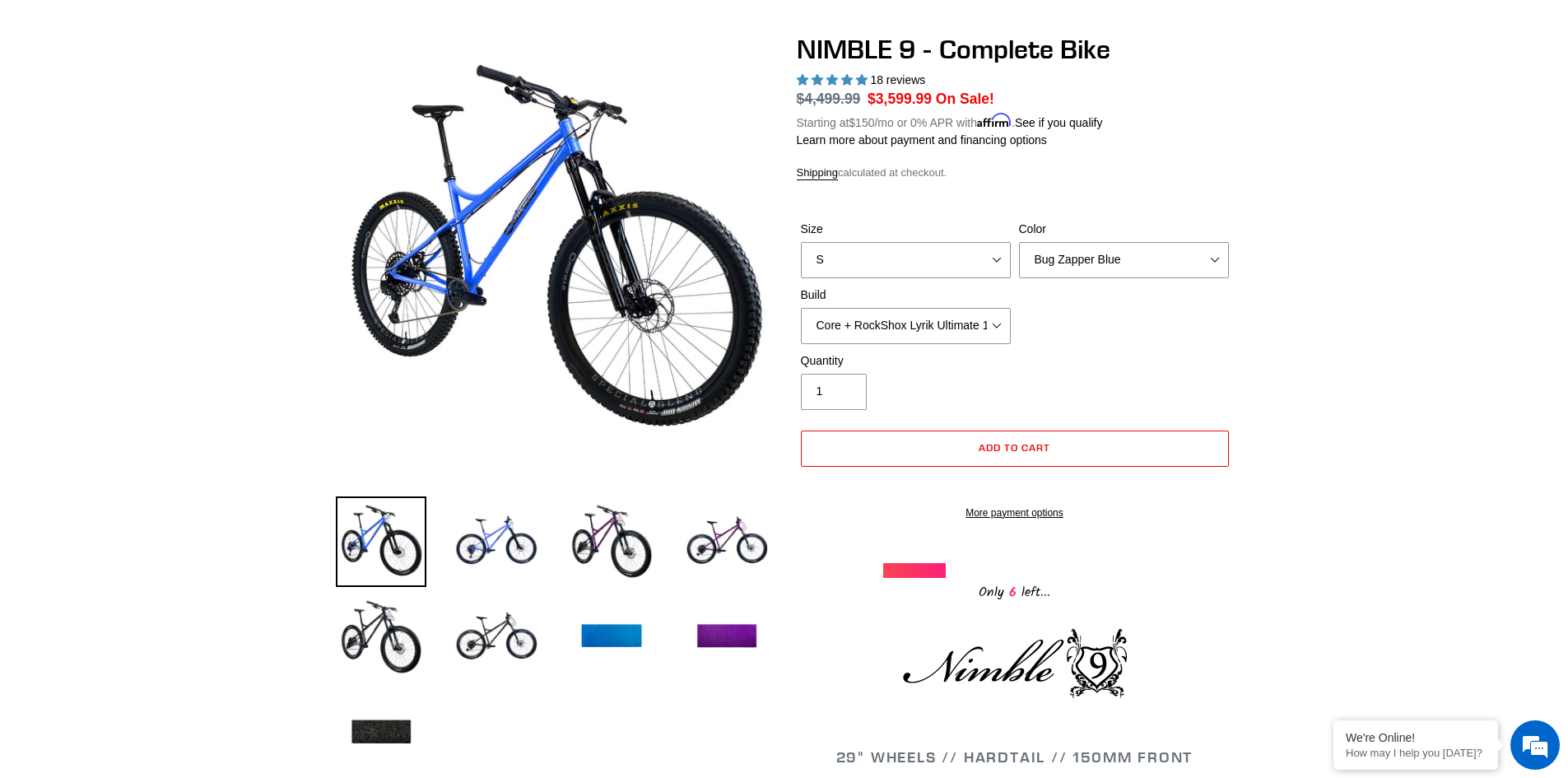
scroll to position [247, 0]
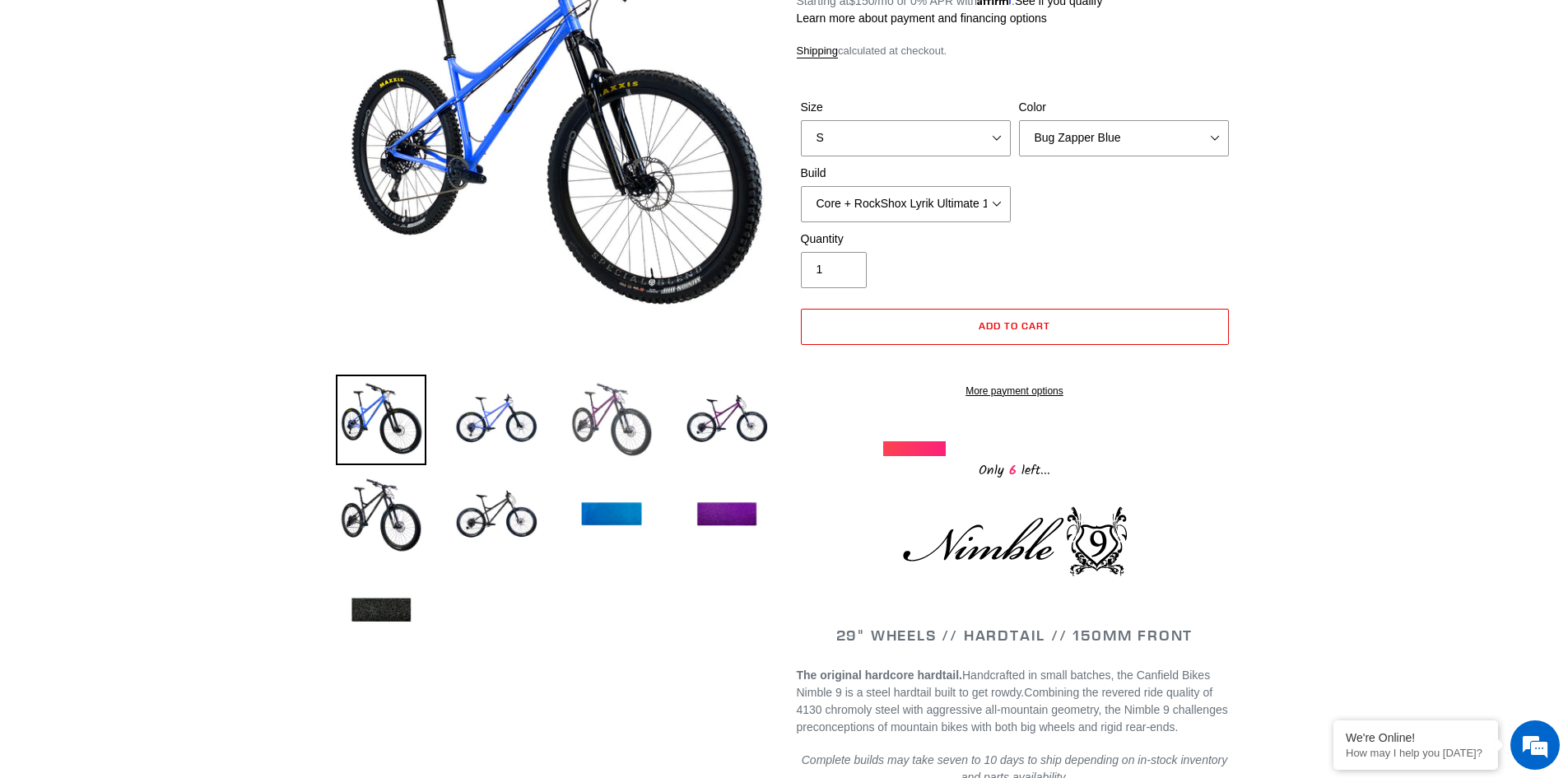
click at [616, 421] on img at bounding box center [611, 420] width 90 height 90
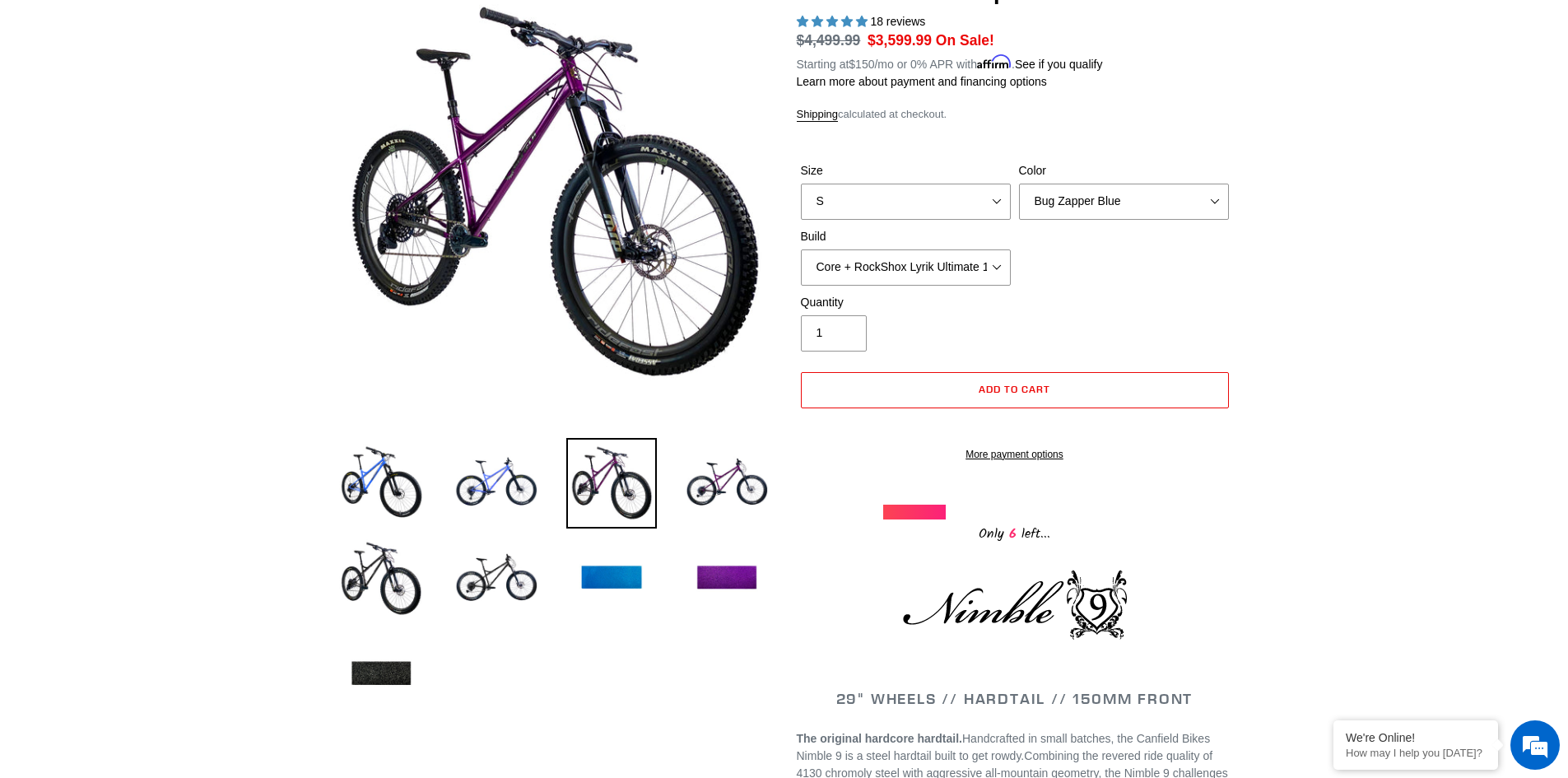
scroll to position [165, 0]
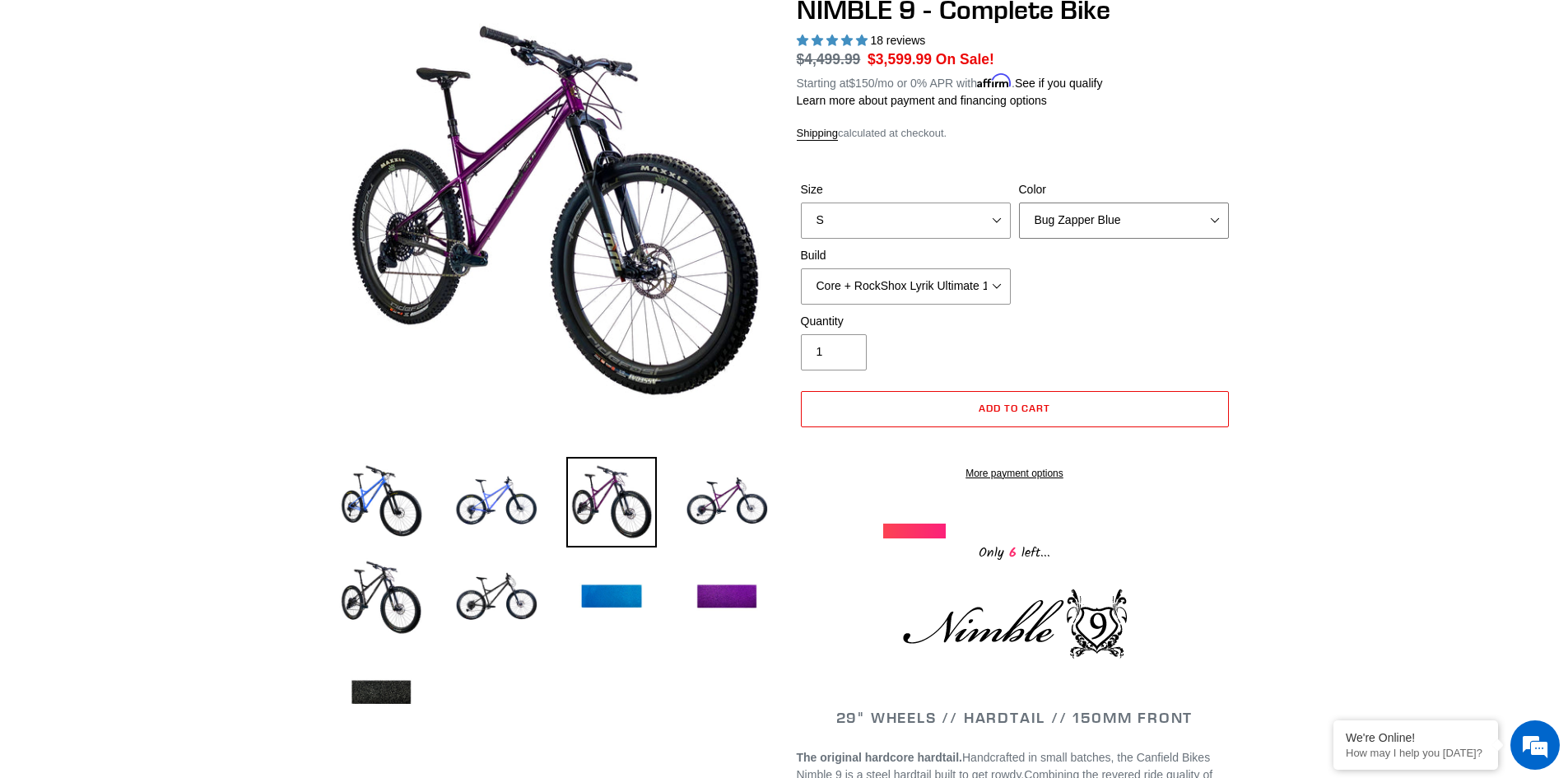
click at [1106, 225] on select "Bug Zapper Blue Purple Haze - Sold Out Galaxy Black" at bounding box center [1124, 220] width 210 height 36
select select "Galaxy Black"
click at [1019, 203] on select "Bug Zapper Blue Purple Haze - Sold Out Galaxy Black" at bounding box center [1124, 220] width 210 height 36
click at [390, 593] on img at bounding box center [381, 597] width 90 height 90
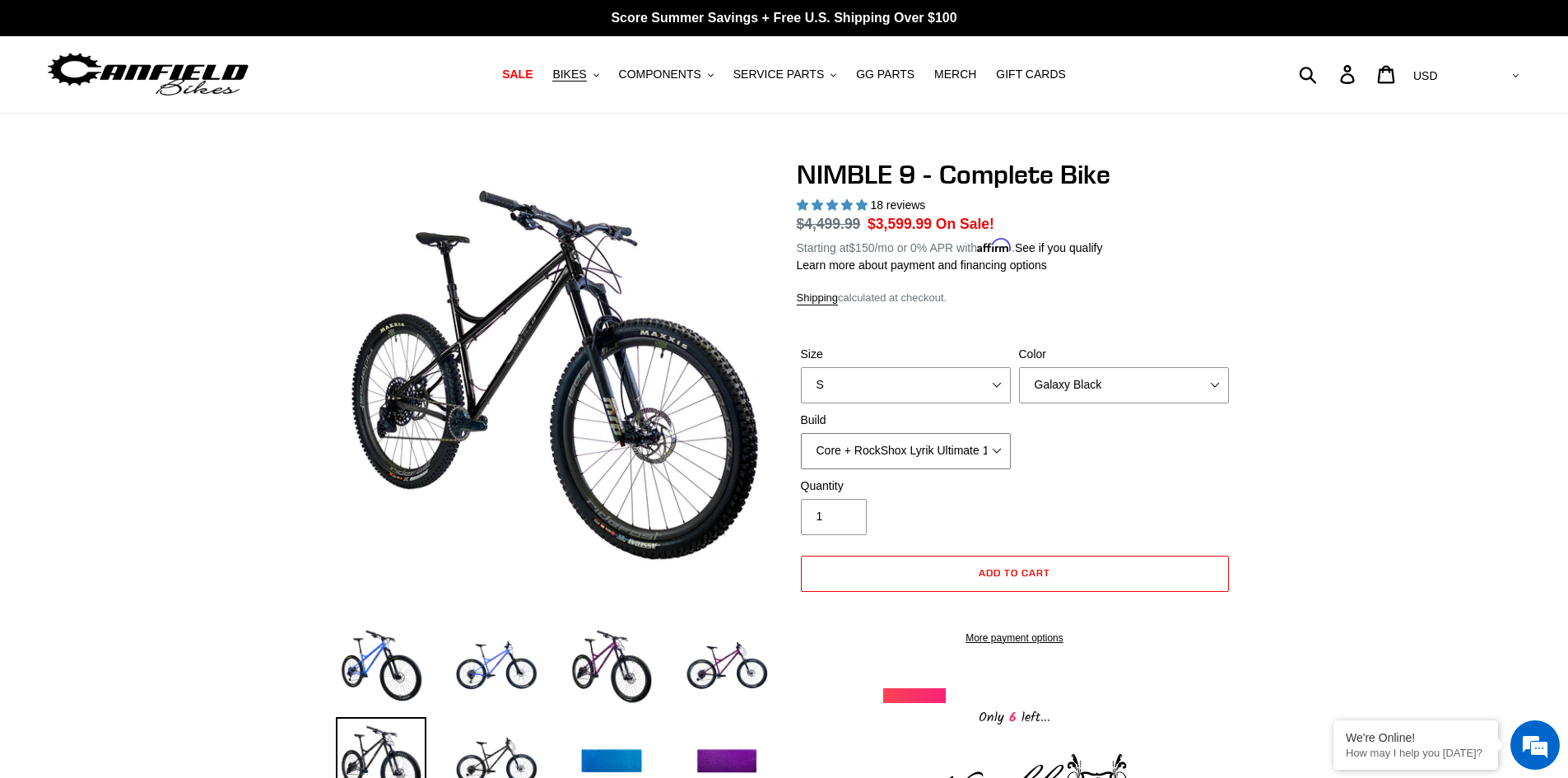
click at [1004, 451] on select "Core + Fox 36 Grip X 150mm Pro + Fox 36 Grip X 150mm Core + RockShox Lyrik Ulti…" at bounding box center [905, 451] width 210 height 36
click at [1096, 466] on div "Size S M L XL Color Bug Zapper Blue Purple Haze - Sold Out Galaxy Black Build C…" at bounding box center [1014, 411] width 436 height 131
click at [586, 75] on span "BIKES" at bounding box center [569, 75] width 34 height 14
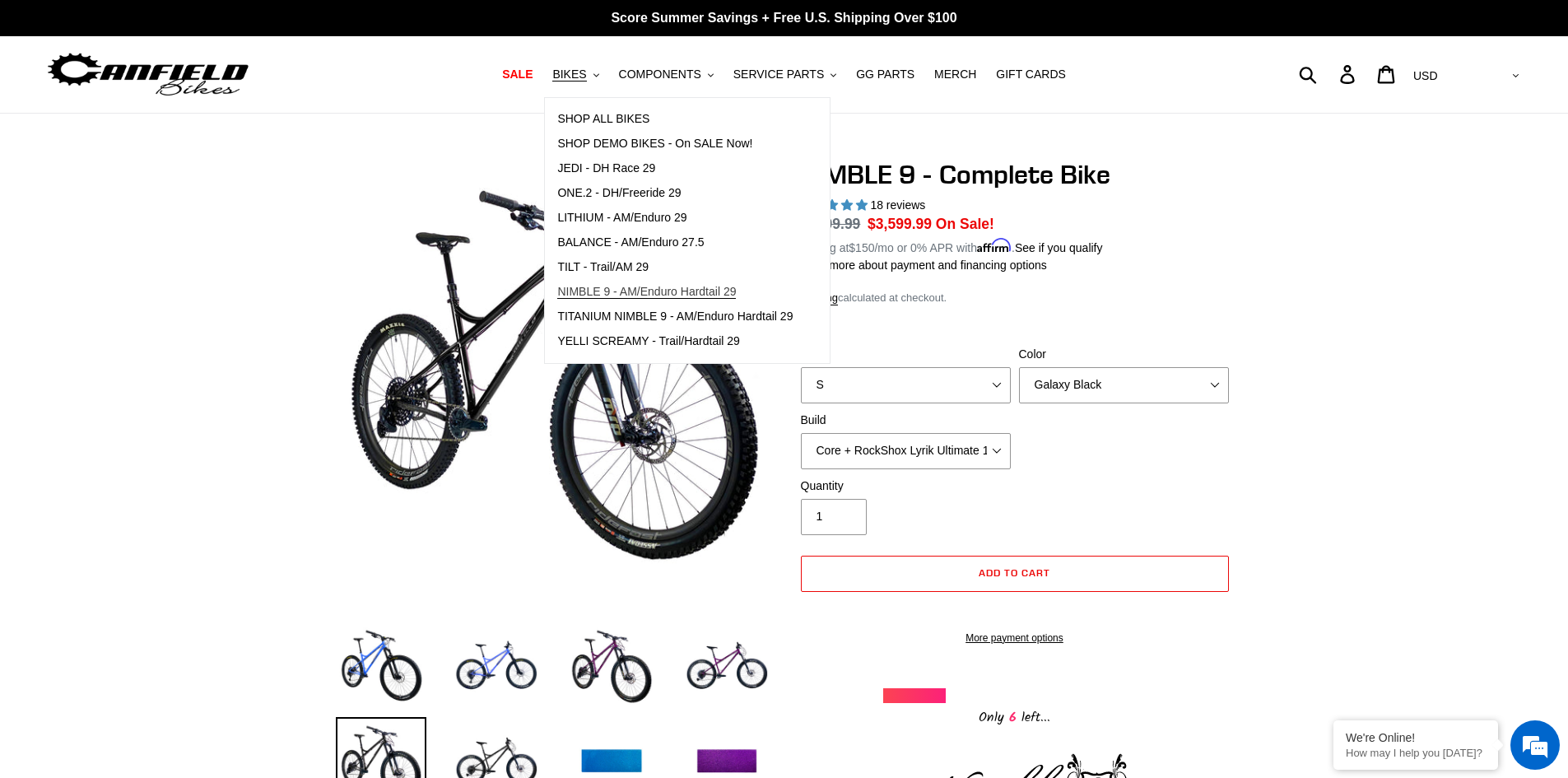
click at [634, 288] on span "NIMBLE 9 - AM/Enduro Hardtail 29" at bounding box center [646, 291] width 178 height 14
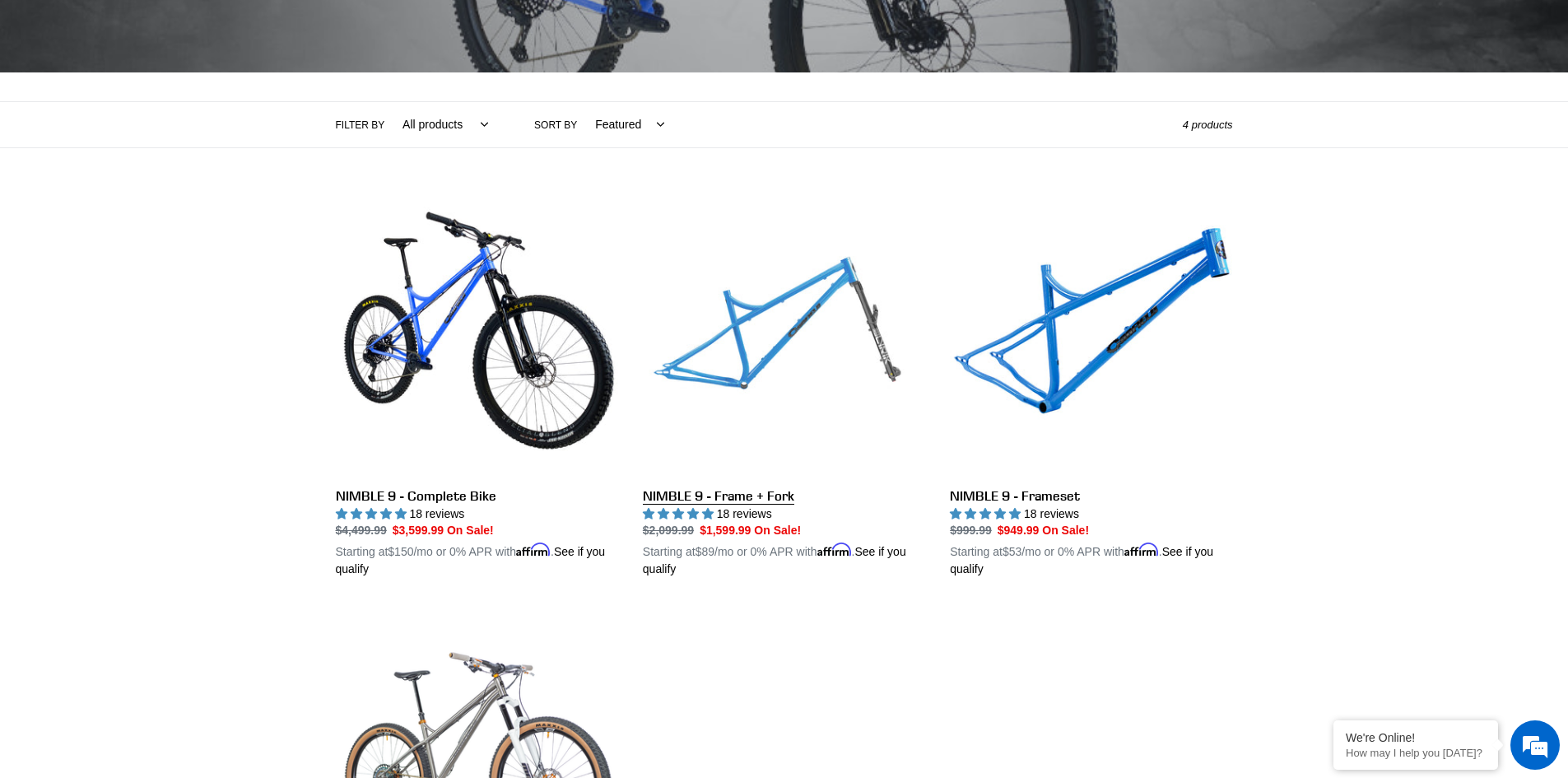
scroll to position [329, 0]
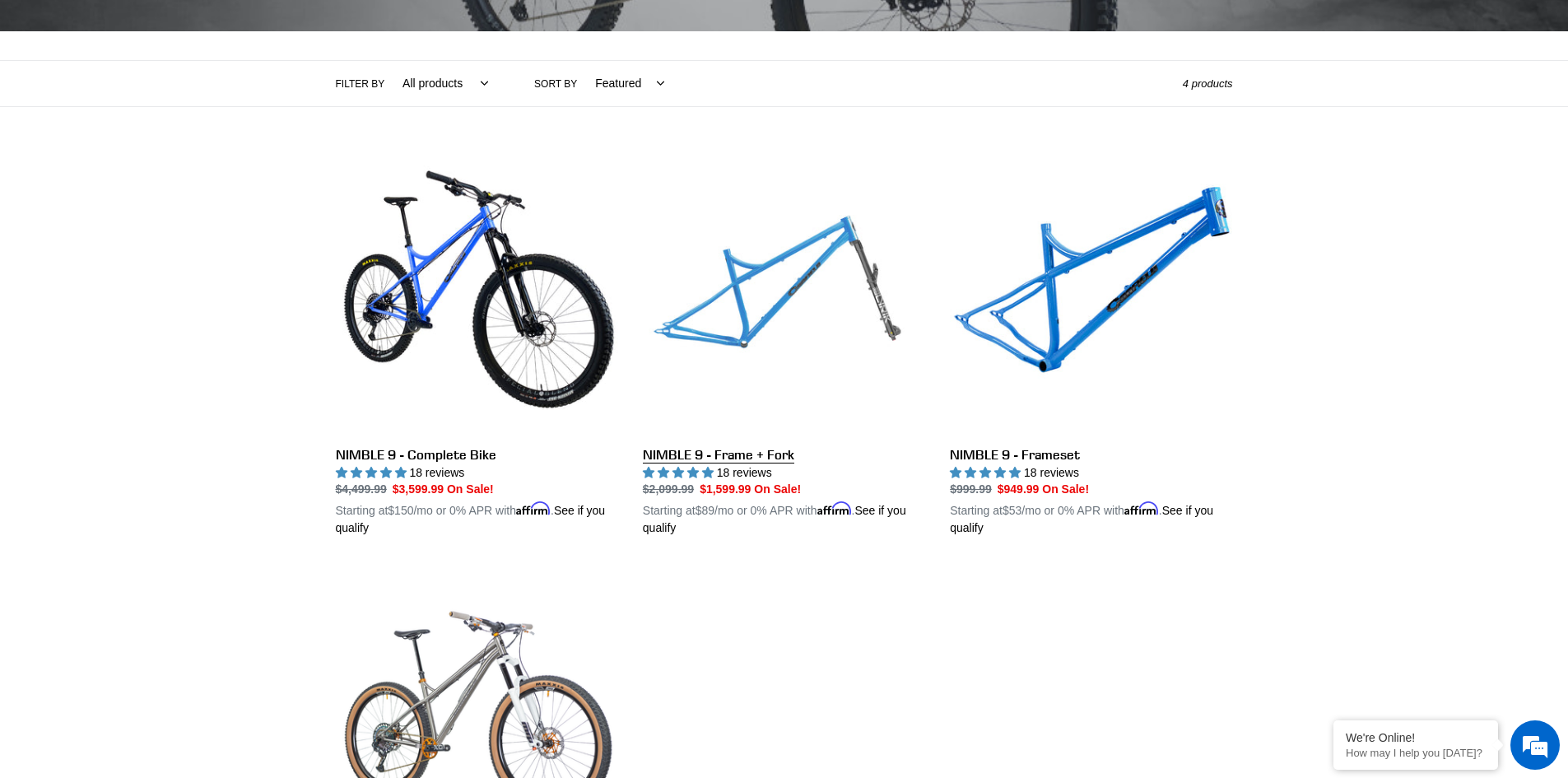
click at [785, 352] on link "NIMBLE 9 - Frame + Fork" at bounding box center [784, 345] width 282 height 385
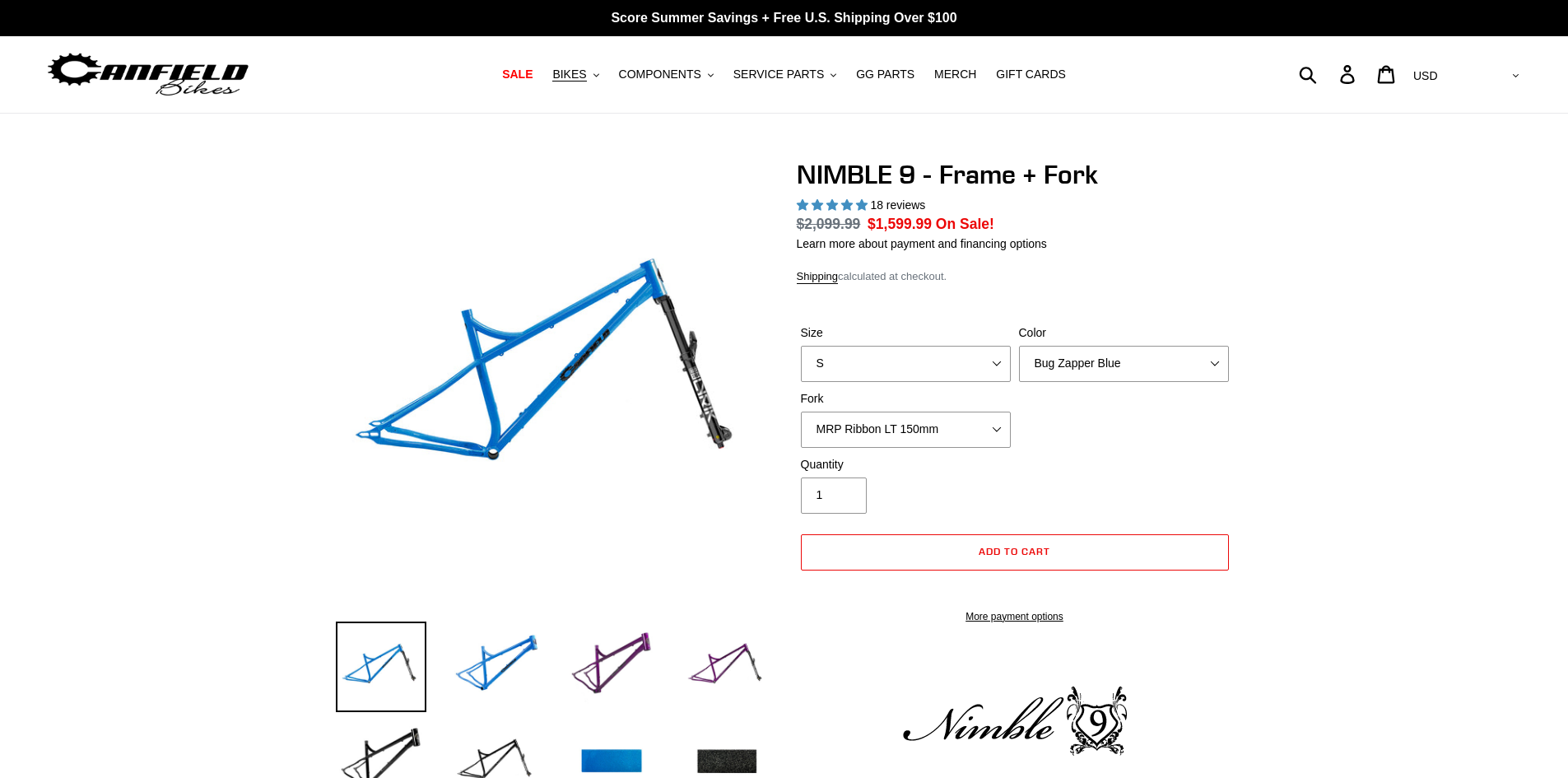
select select "highest-rating"
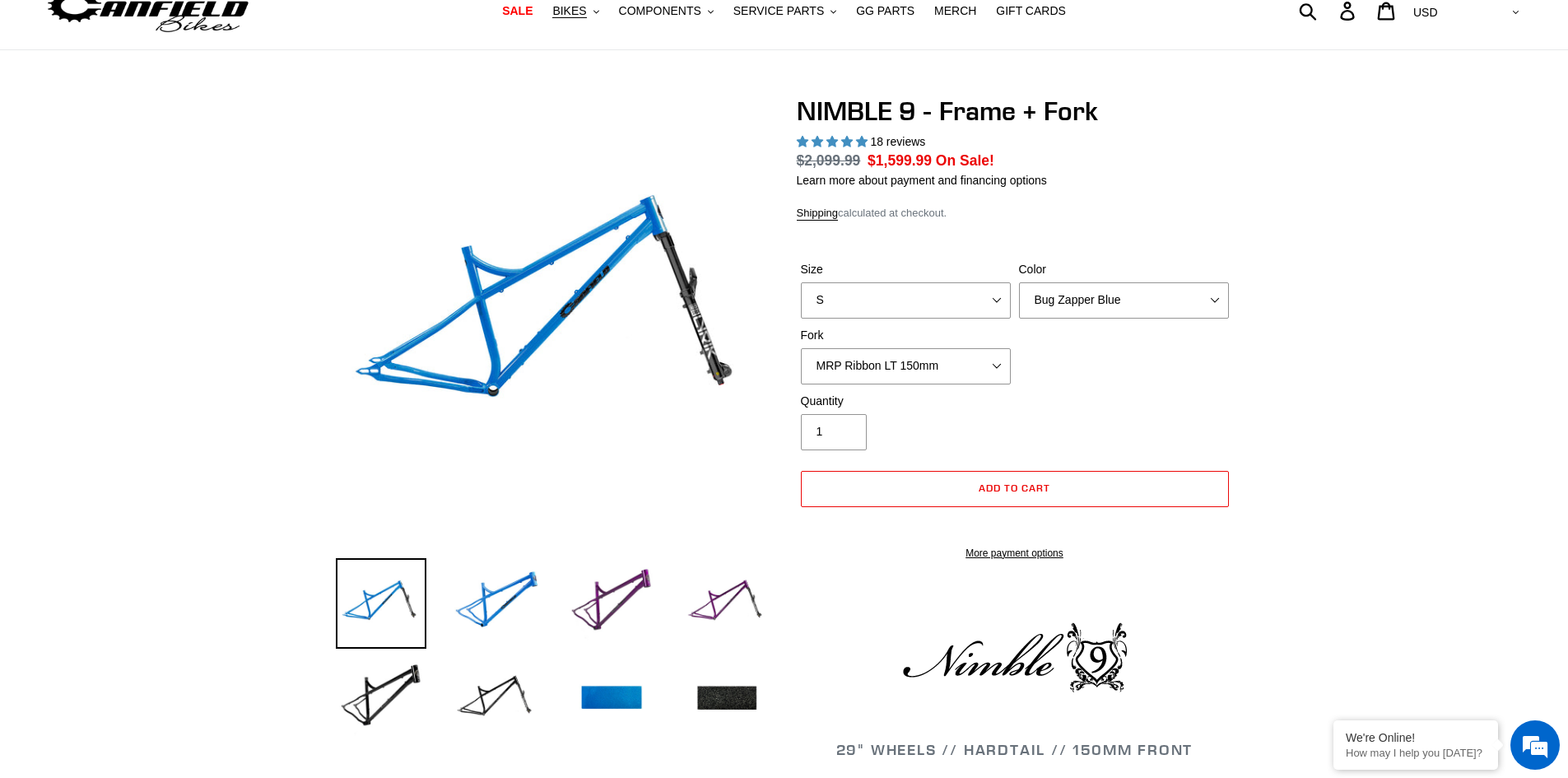
scroll to position [82, 0]
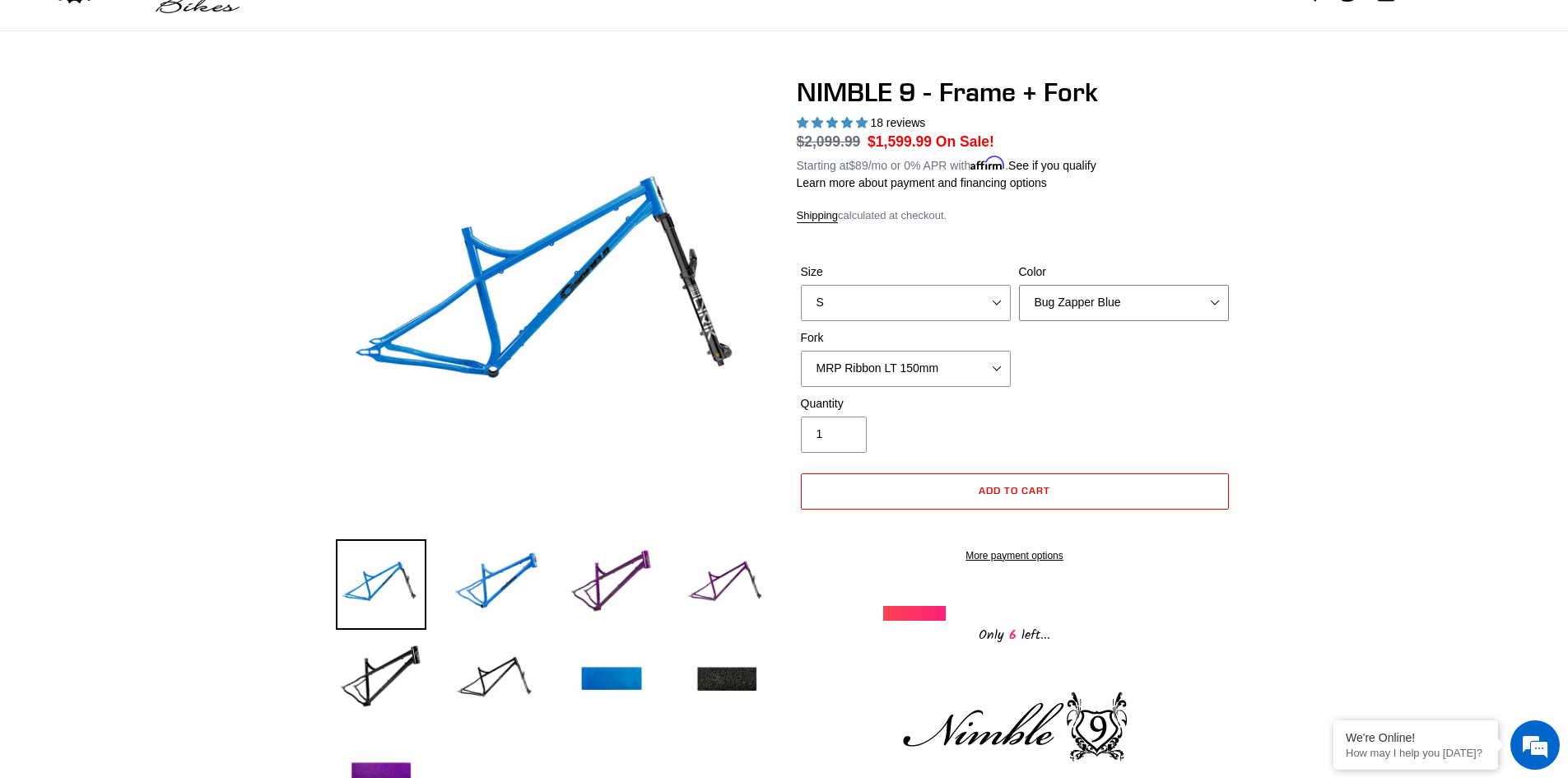
click at [1181, 312] on select "Bug Zapper Blue Purple Haze - Sold Out Galaxy Black" at bounding box center [1124, 302] width 210 height 36
select select "Purple Haze - Sold Out"
click at [1019, 285] on select "Bug Zapper Blue Purple Haze - Sold Out Galaxy Black" at bounding box center [1124, 302] width 210 height 36
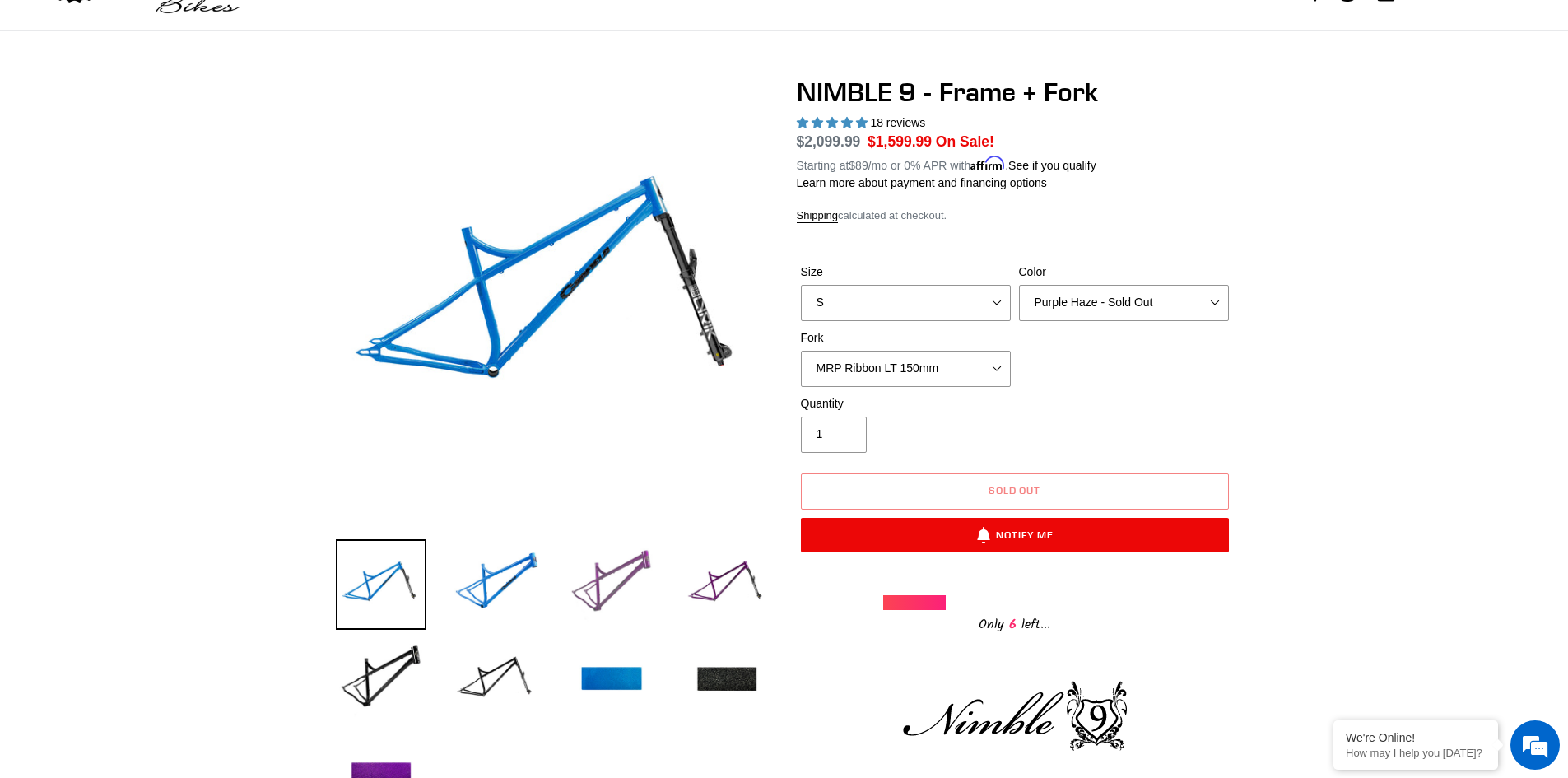
click at [626, 570] on img at bounding box center [611, 585] width 90 height 90
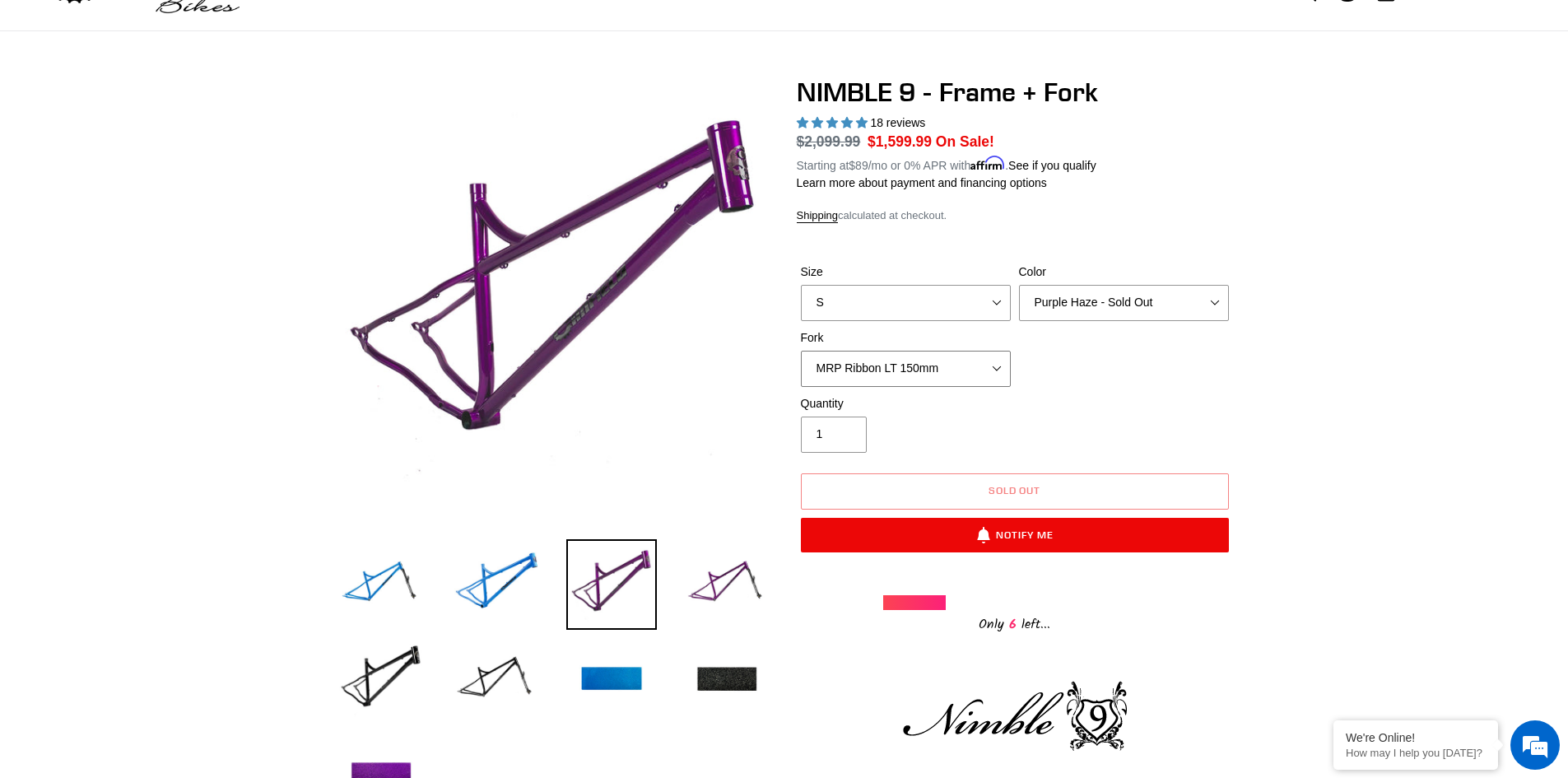
click at [993, 369] on select "MRP Ribbon LT 150mm Fox 36 Factory Grip X 150mm (Special Order) RockShox Lyrik …" at bounding box center [905, 368] width 210 height 36
click at [1066, 359] on div "Size S M L XL Color Bug Zapper Blue Purple Haze - Sold Out Galaxy Black Fork MR…" at bounding box center [1014, 329] width 436 height 131
